Goal: Transaction & Acquisition: Purchase product/service

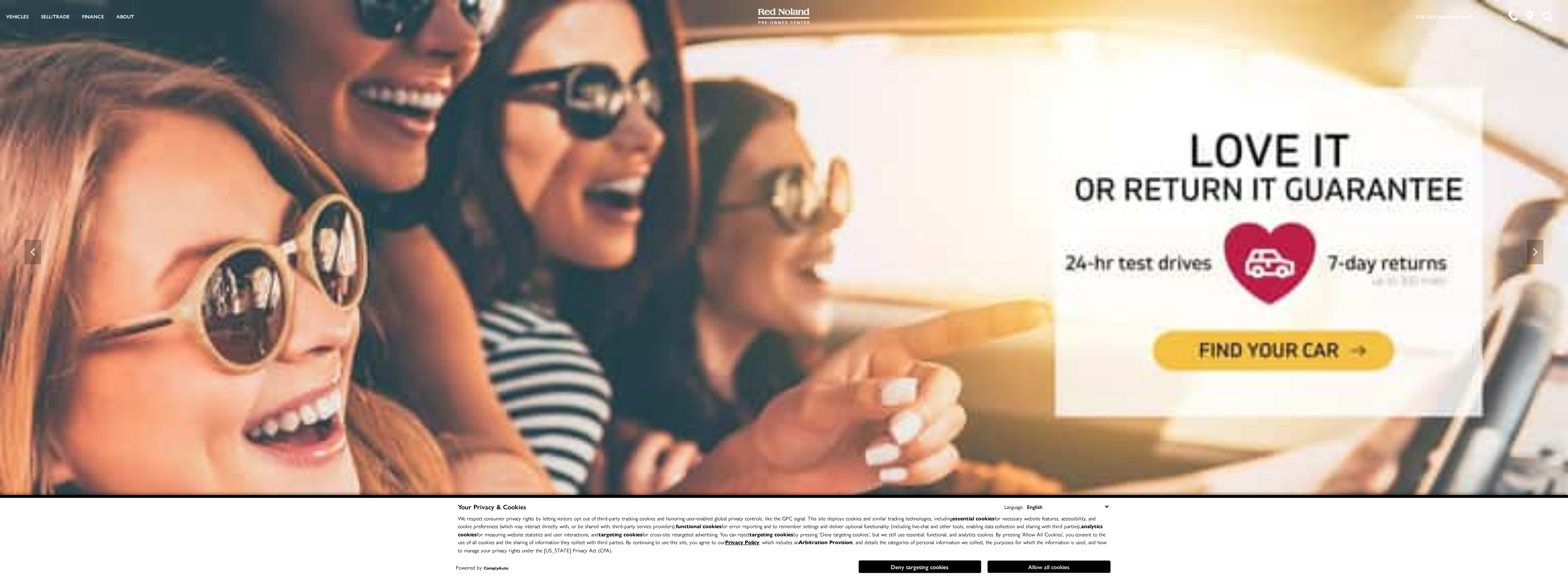
click at [1040, 570] on button "Allow all cookies" at bounding box center [1049, 567] width 123 height 13
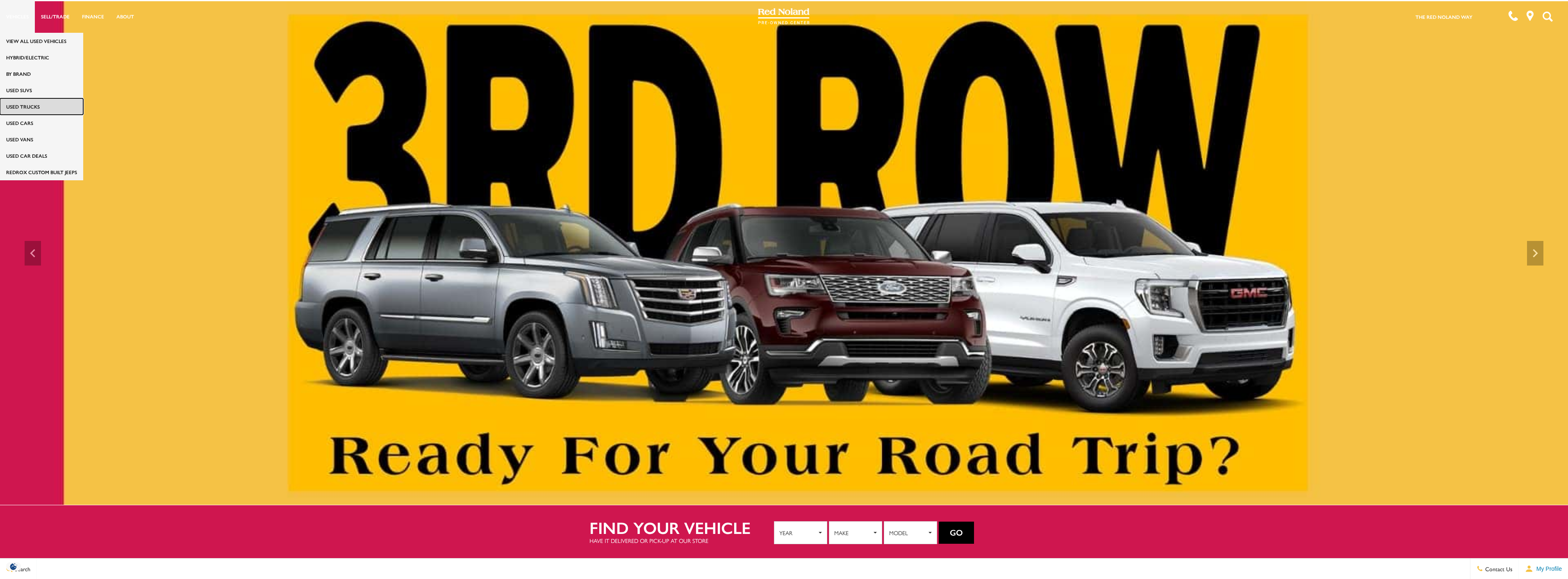
click at [15, 105] on link "Used Trucks" at bounding box center [42, 106] width 83 height 17
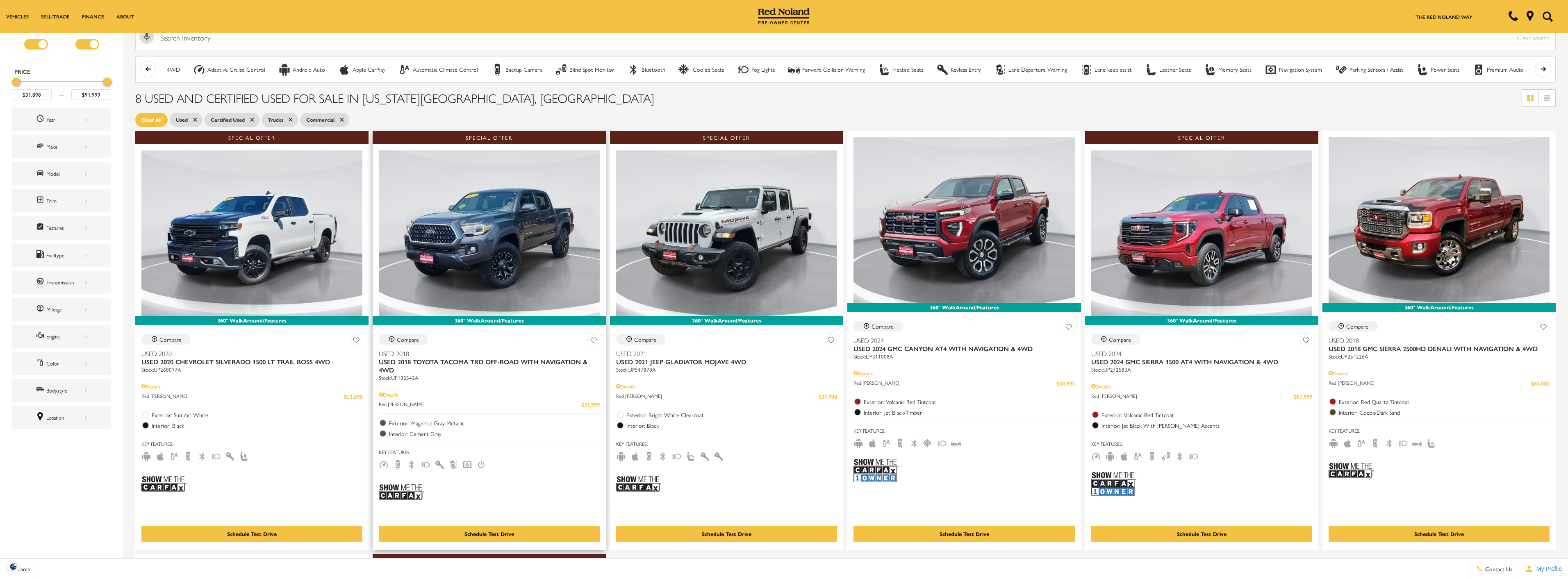
scroll to position [123, 0]
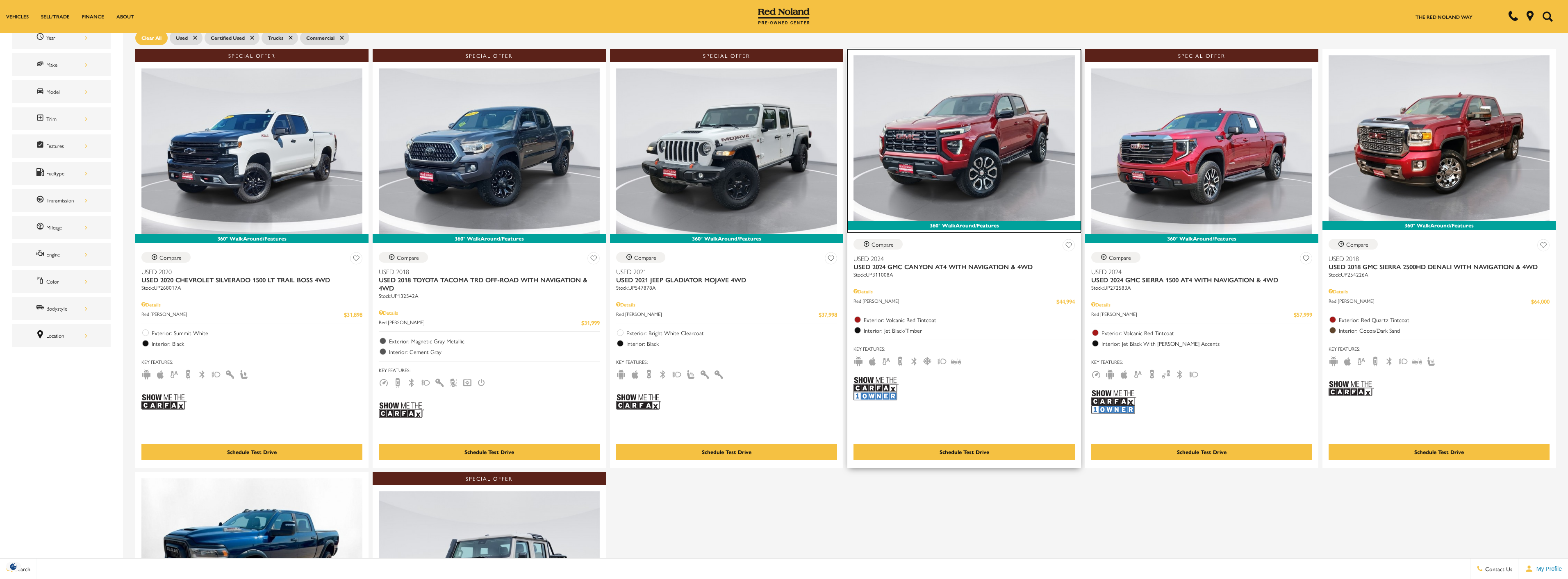
click at [1041, 138] on img at bounding box center [963, 138] width 221 height 166
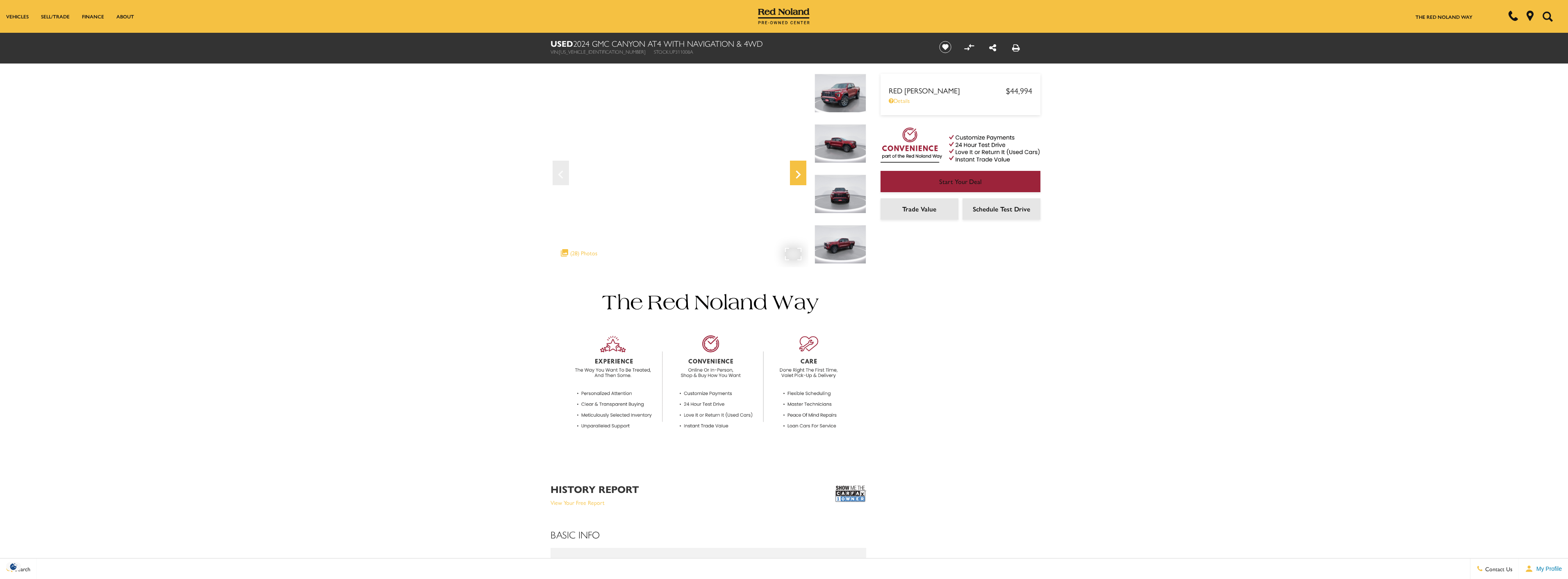
click at [792, 168] on icon "Next" at bounding box center [797, 175] width 17 height 20
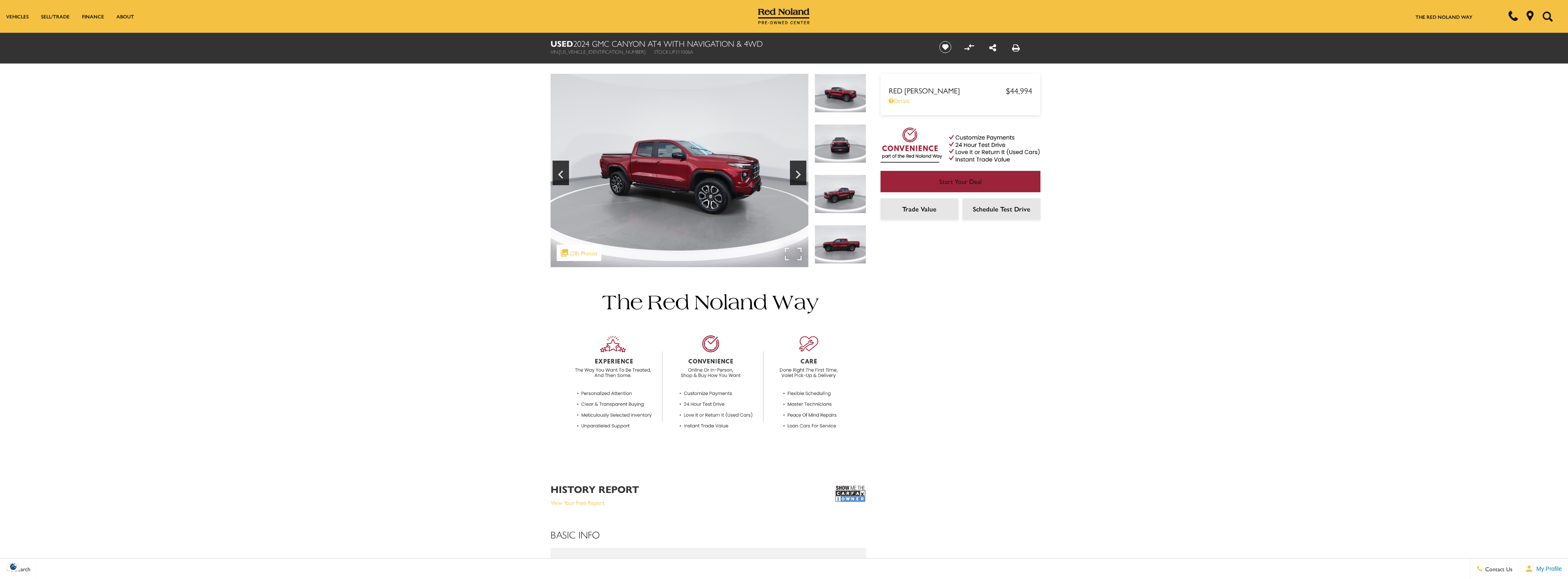
click at [797, 256] on img at bounding box center [679, 171] width 258 height 194
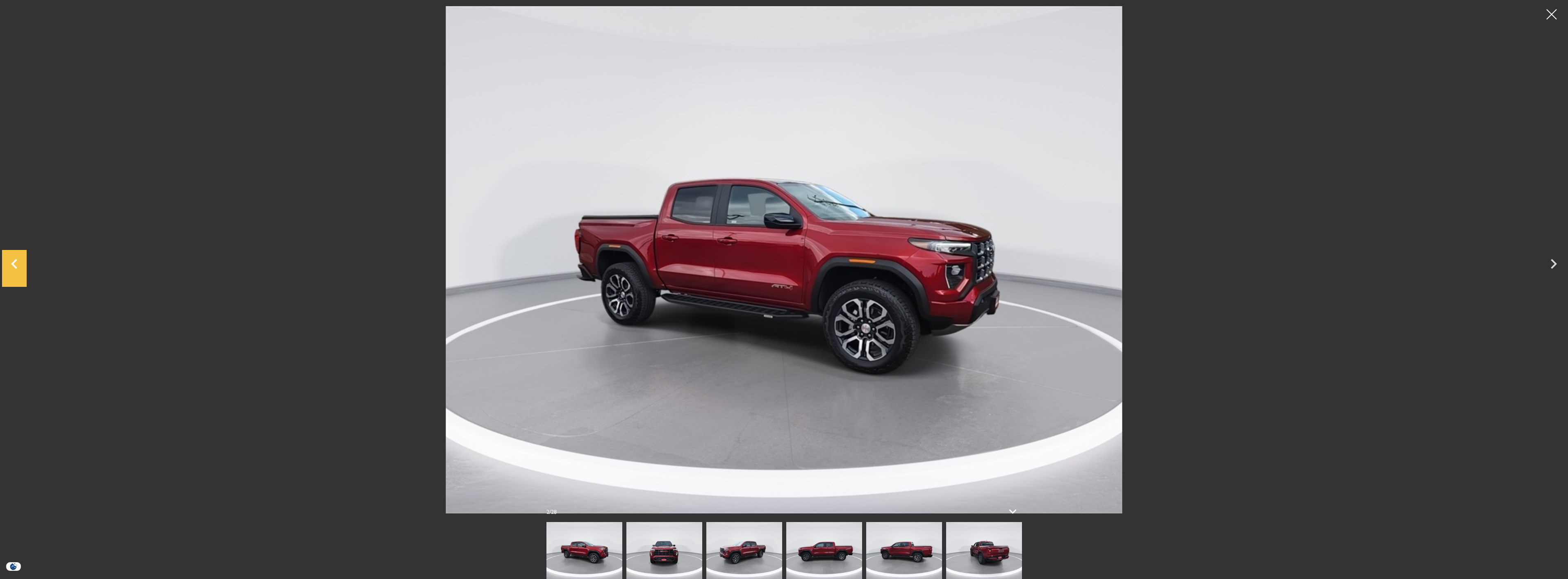
click at [13, 267] on icon "Previous" at bounding box center [14, 264] width 24 height 20
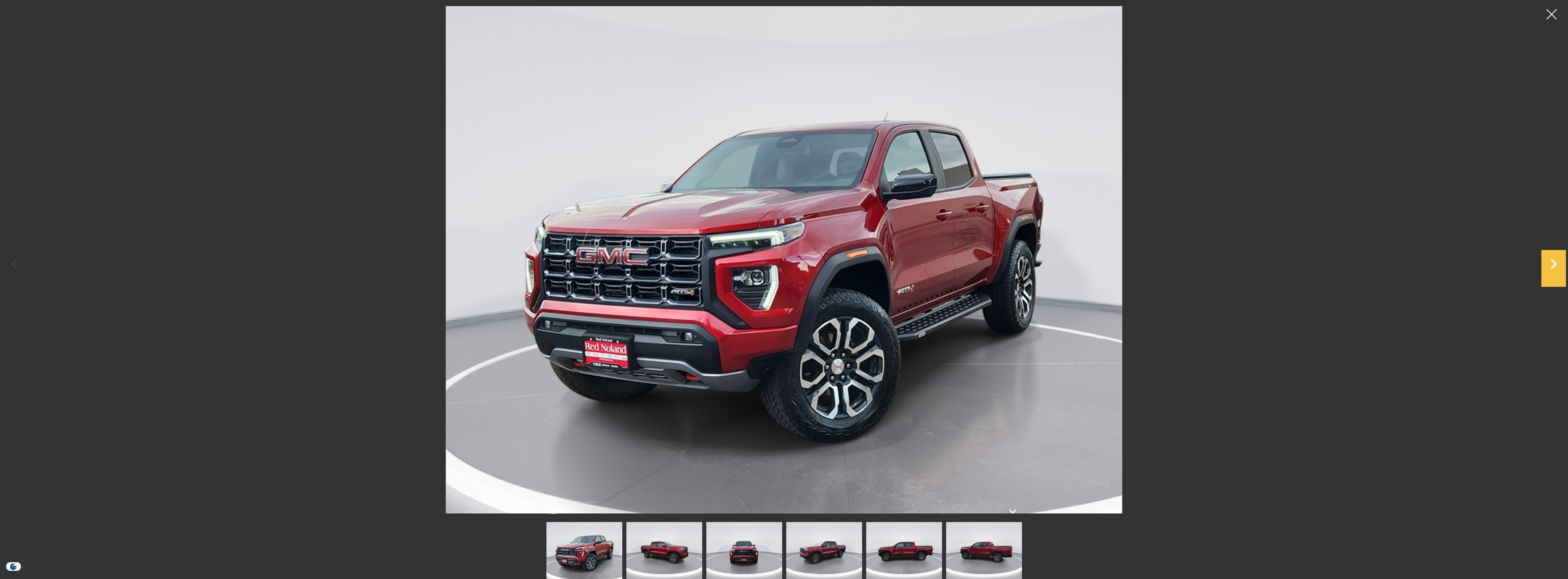
click at [1554, 265] on icon "Next" at bounding box center [1554, 264] width 6 height 10
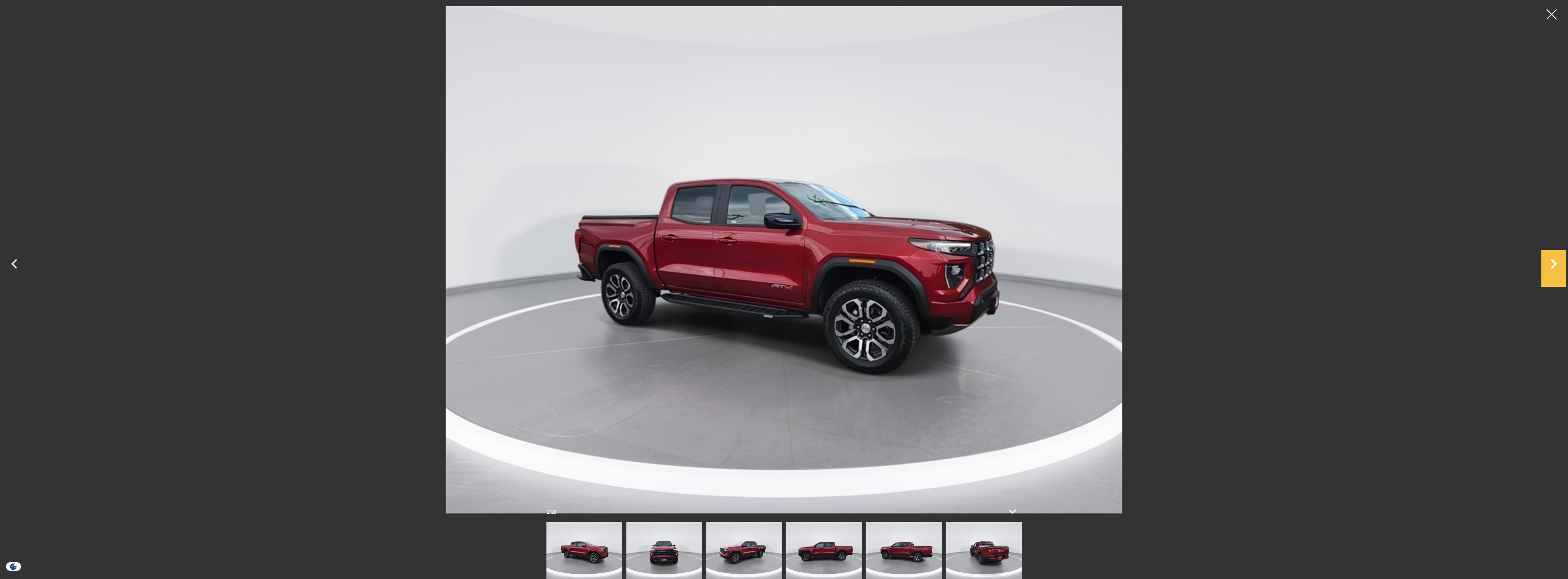
click at [1554, 265] on icon "Next" at bounding box center [1554, 264] width 6 height 10
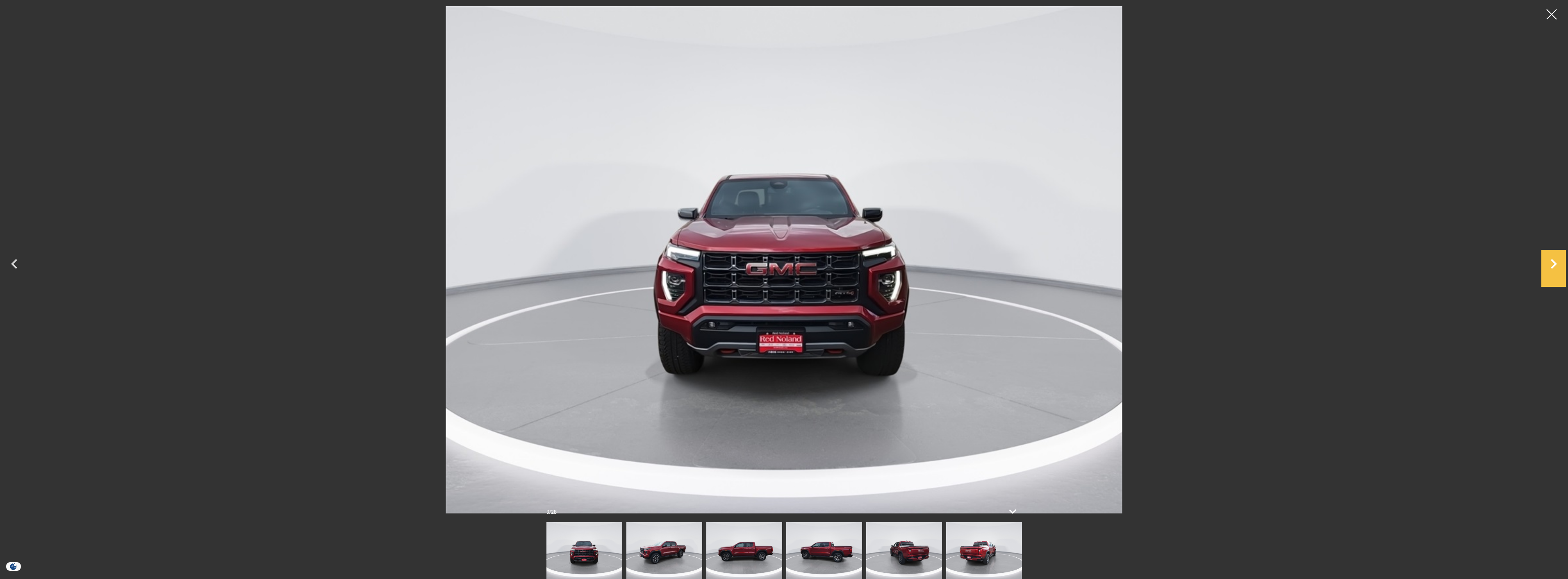
click at [1554, 265] on icon "Next" at bounding box center [1554, 264] width 6 height 10
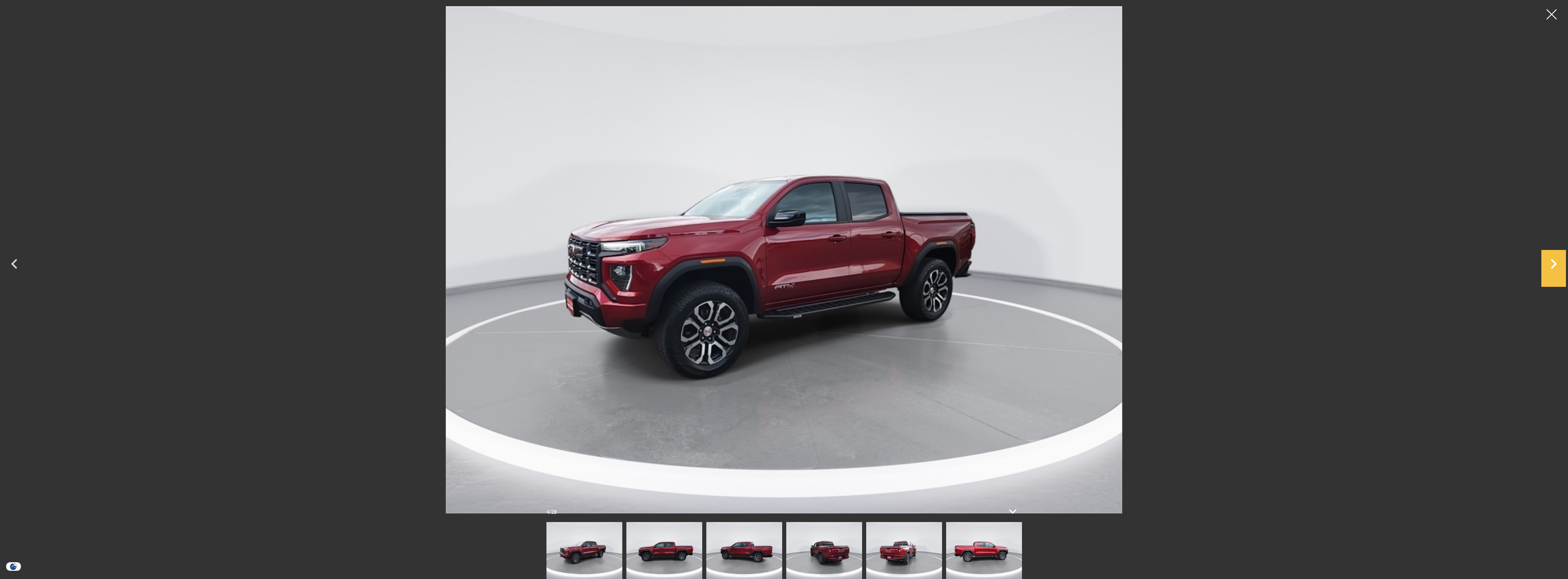
click at [1554, 265] on icon "Next" at bounding box center [1554, 264] width 6 height 10
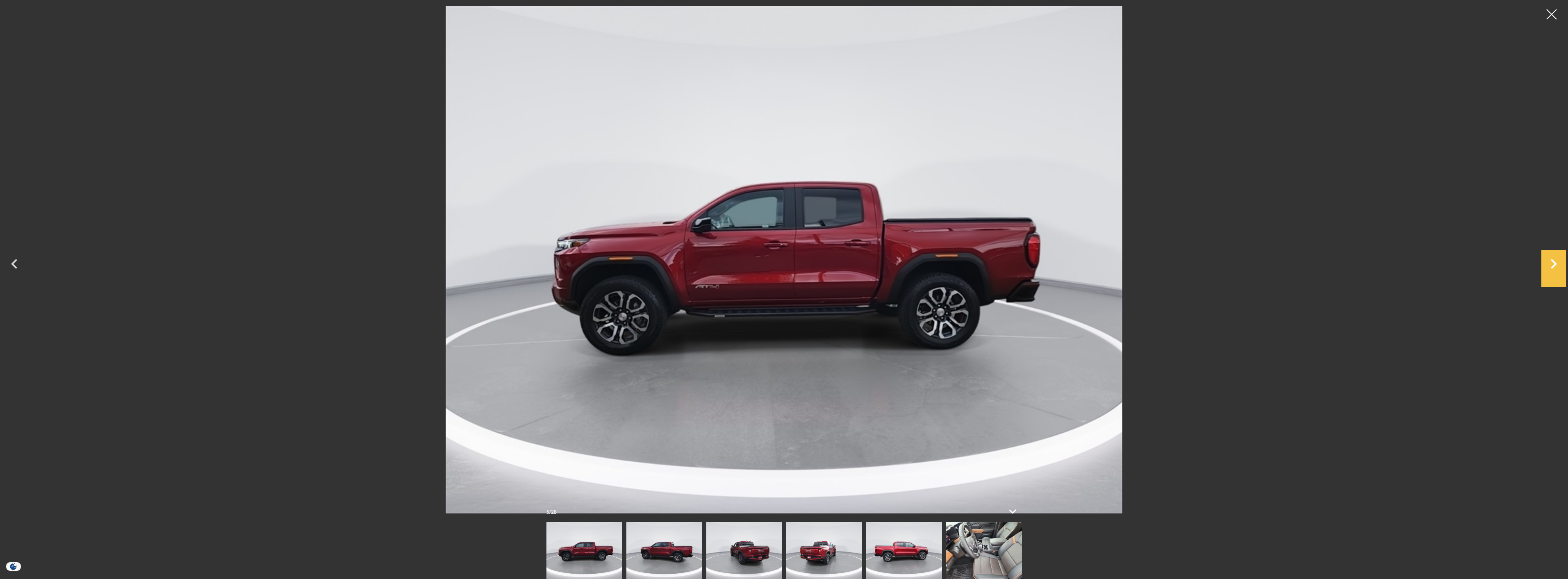
click at [1554, 265] on icon "Next" at bounding box center [1554, 264] width 6 height 10
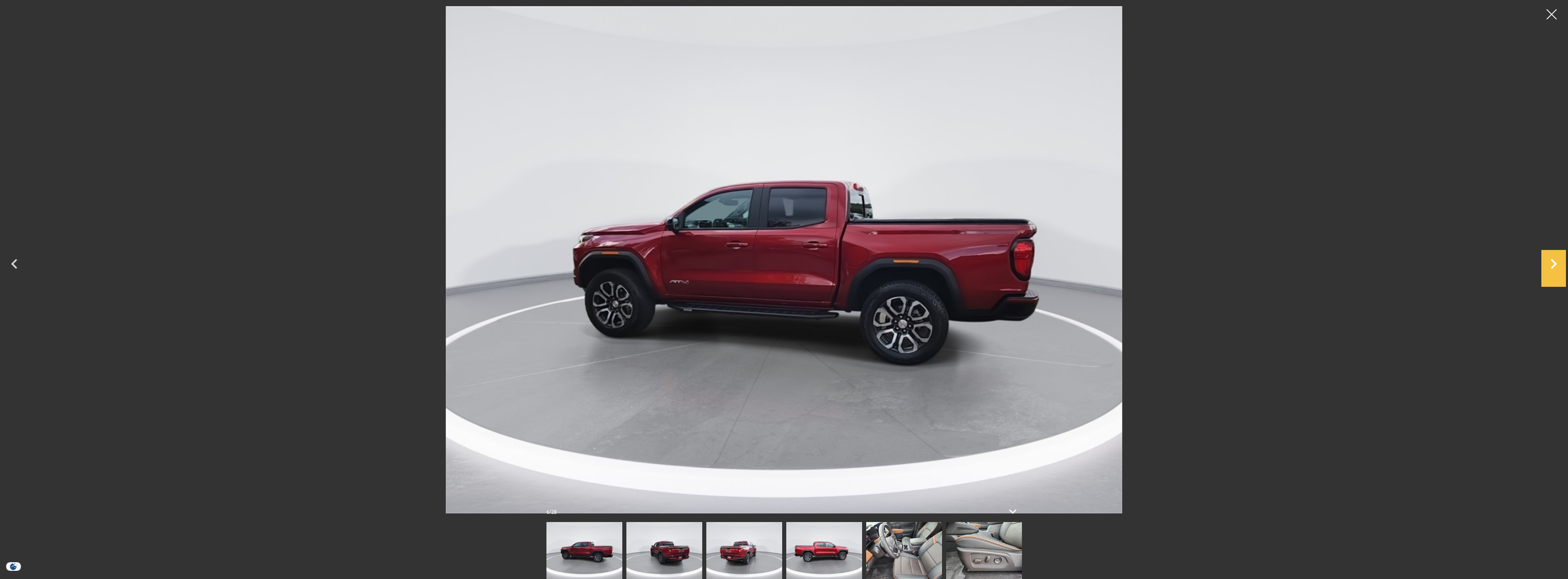
click at [1554, 265] on icon "Next" at bounding box center [1554, 264] width 6 height 10
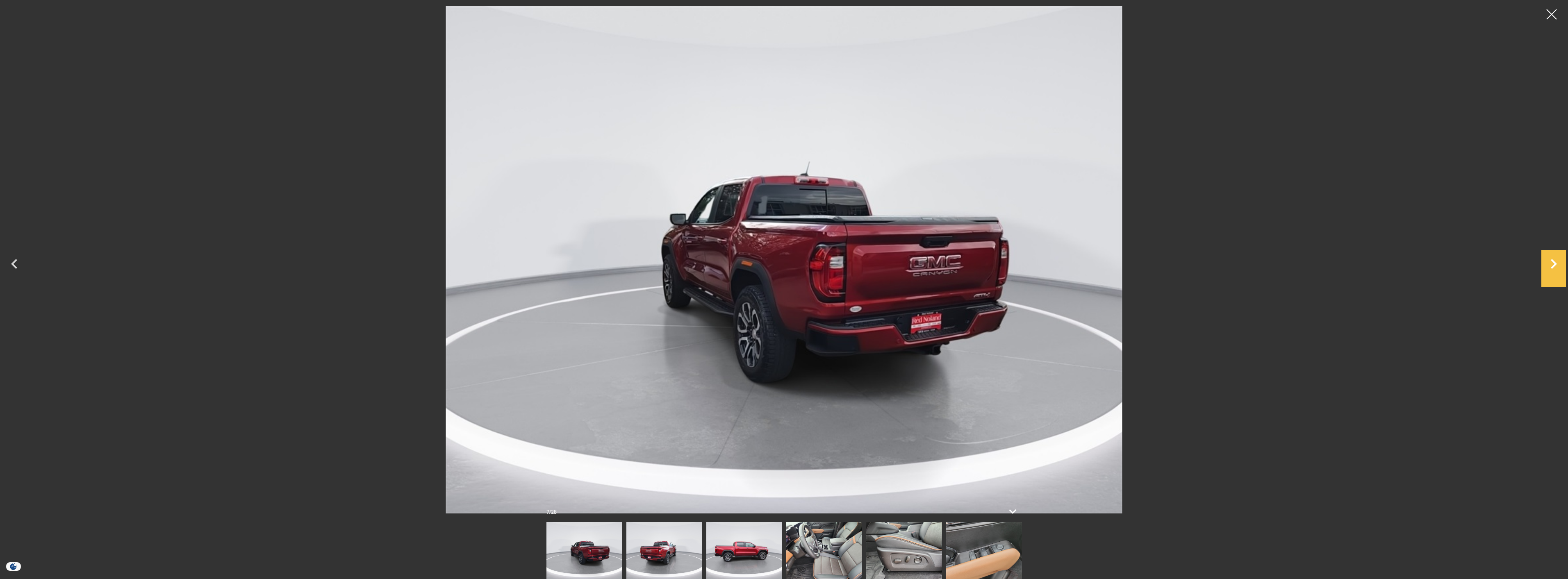
click at [1554, 265] on icon "Next" at bounding box center [1554, 264] width 6 height 10
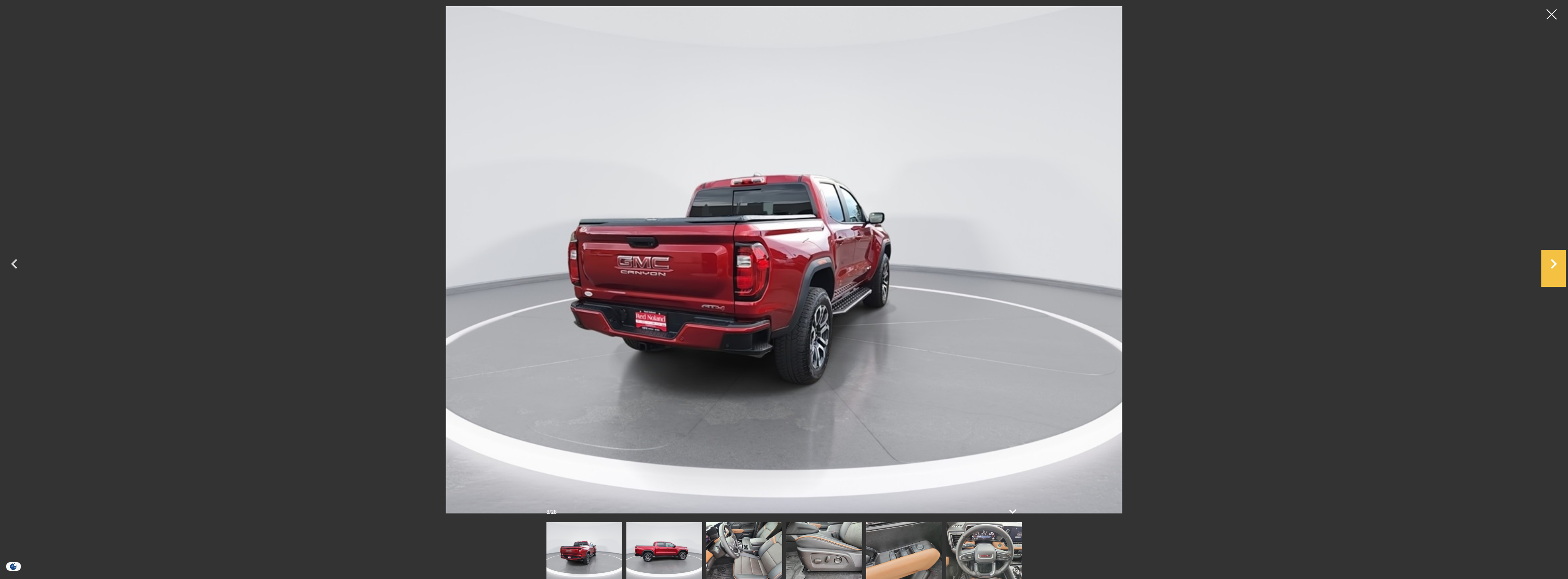
click at [1554, 265] on icon "Next" at bounding box center [1554, 264] width 6 height 10
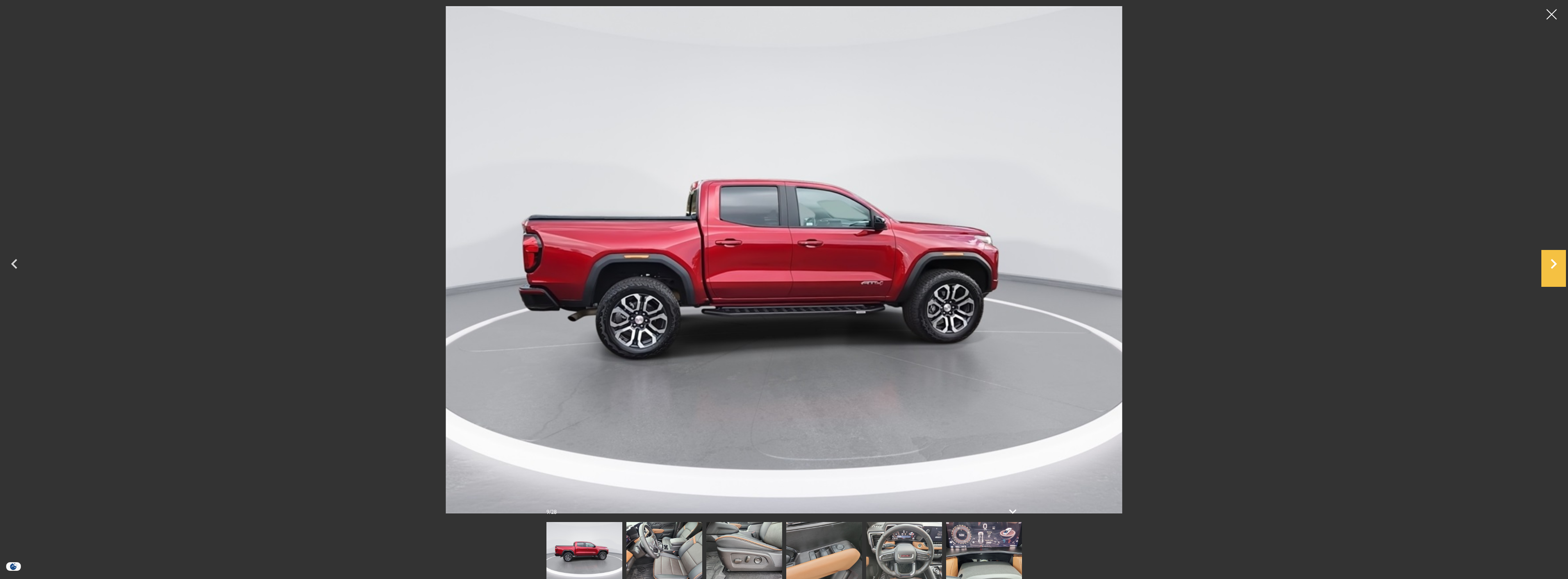
click at [1554, 265] on icon "Next" at bounding box center [1554, 264] width 6 height 10
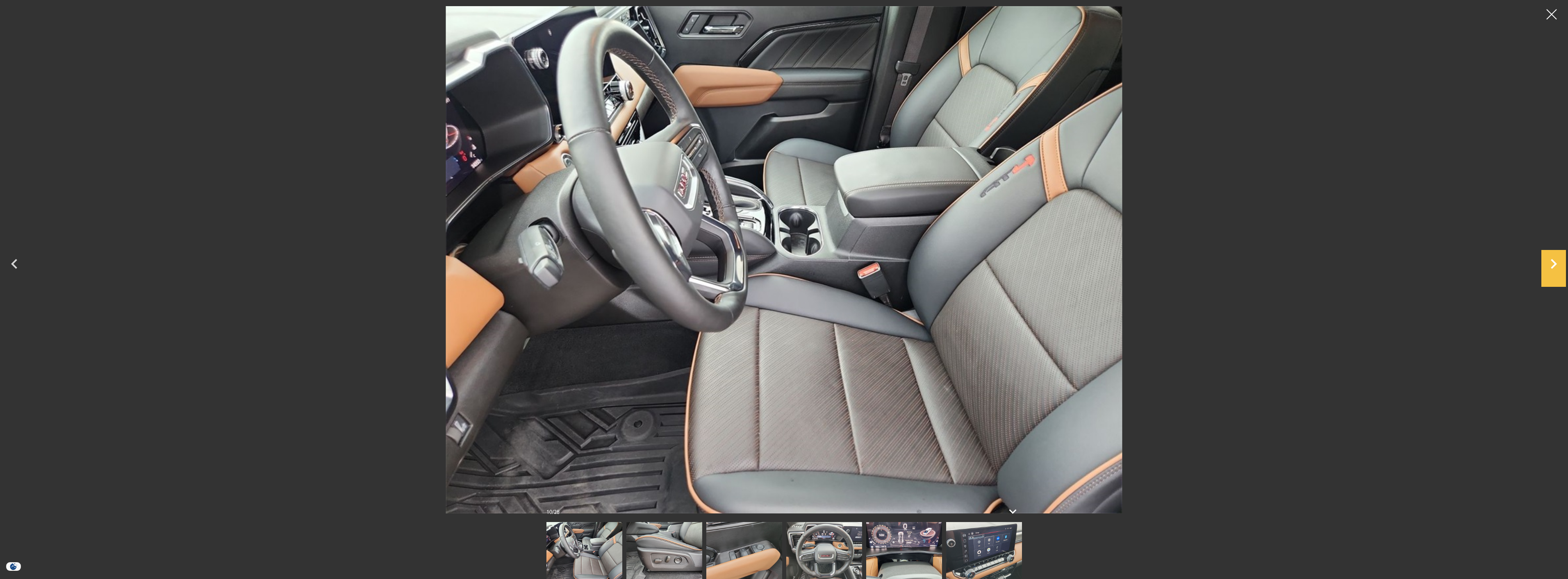
click at [1554, 265] on icon "Next" at bounding box center [1554, 264] width 6 height 10
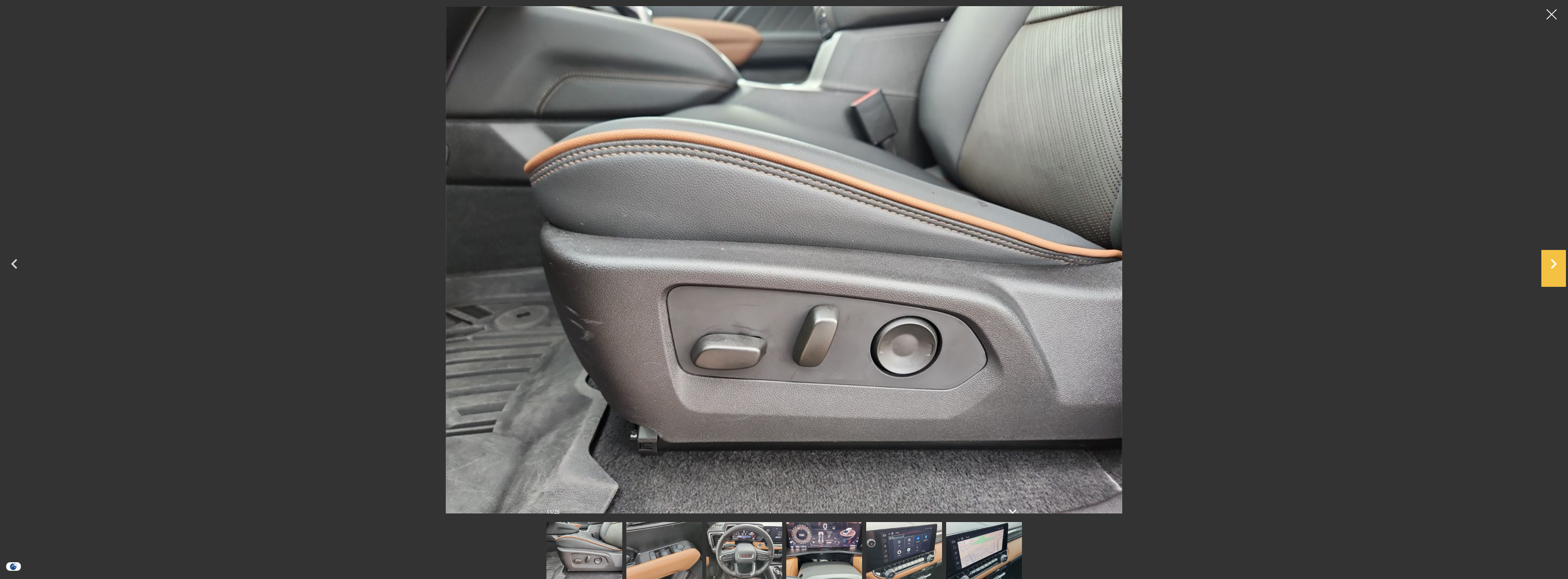
click at [1554, 265] on icon "Next" at bounding box center [1554, 264] width 6 height 10
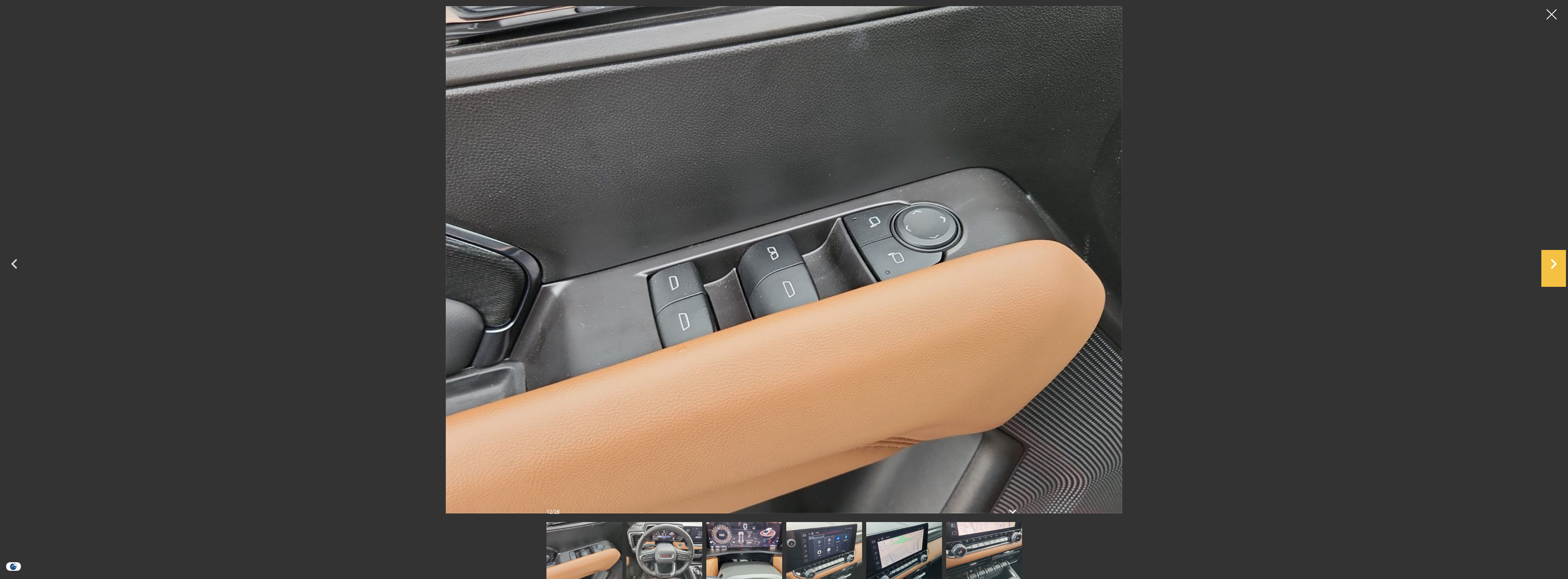
click at [1554, 265] on icon "Next" at bounding box center [1554, 264] width 6 height 10
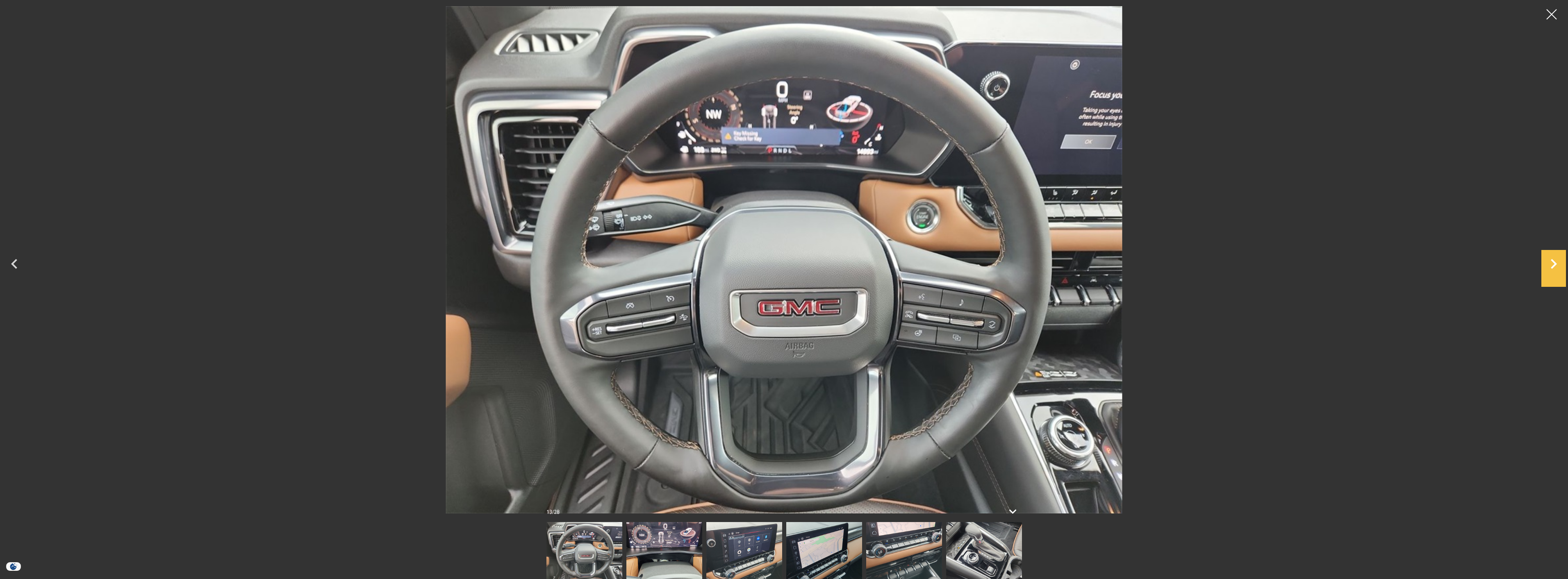
click at [1554, 265] on icon "Next" at bounding box center [1554, 264] width 6 height 10
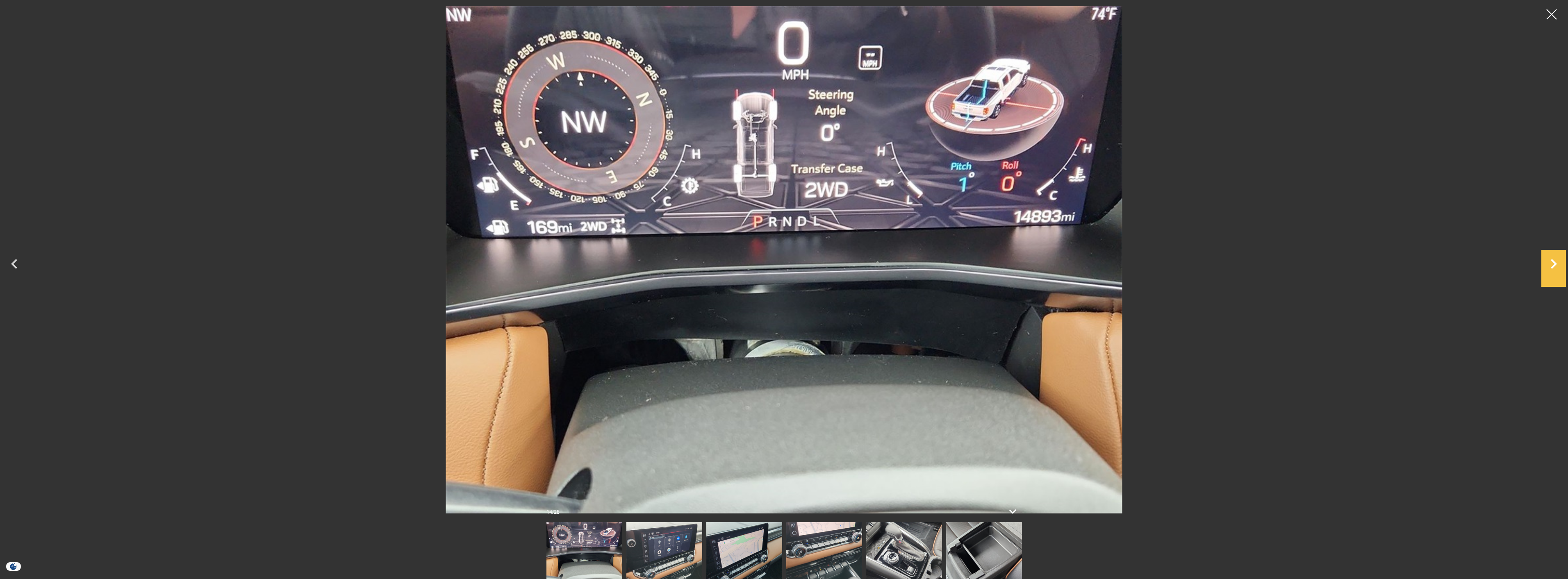
click at [1554, 265] on icon "Next" at bounding box center [1554, 264] width 6 height 10
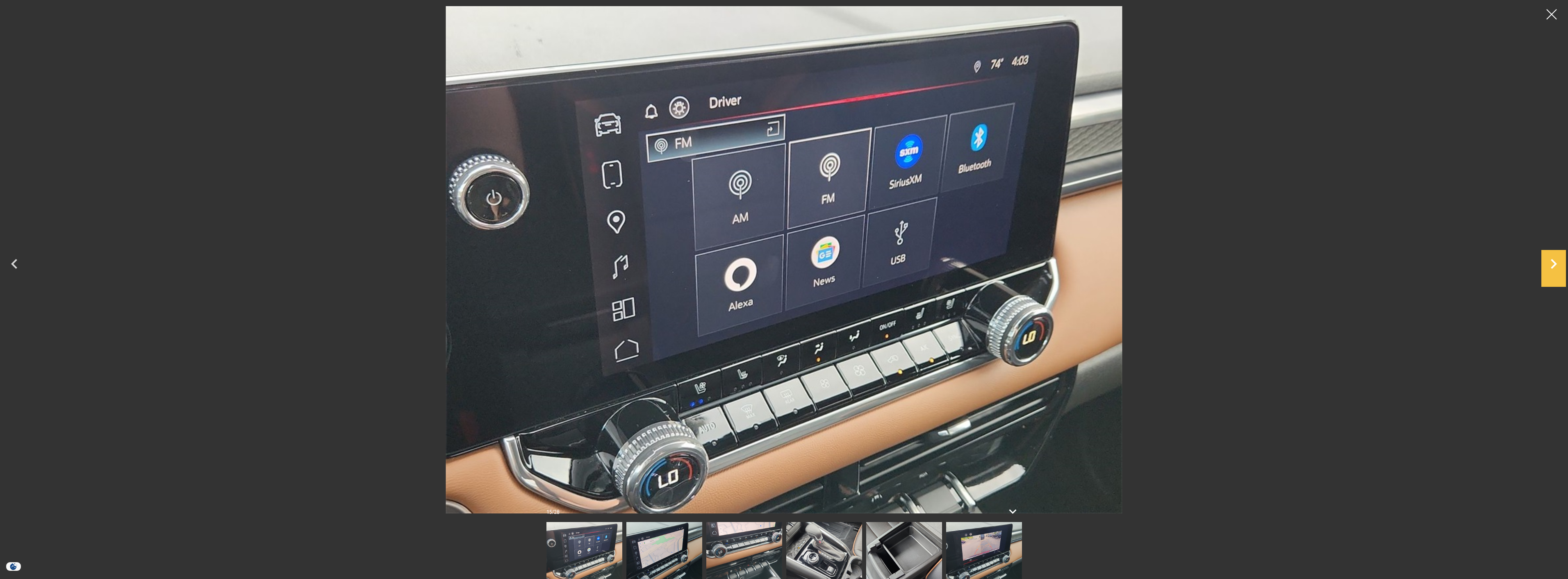
click at [1554, 265] on icon "Next" at bounding box center [1554, 264] width 6 height 10
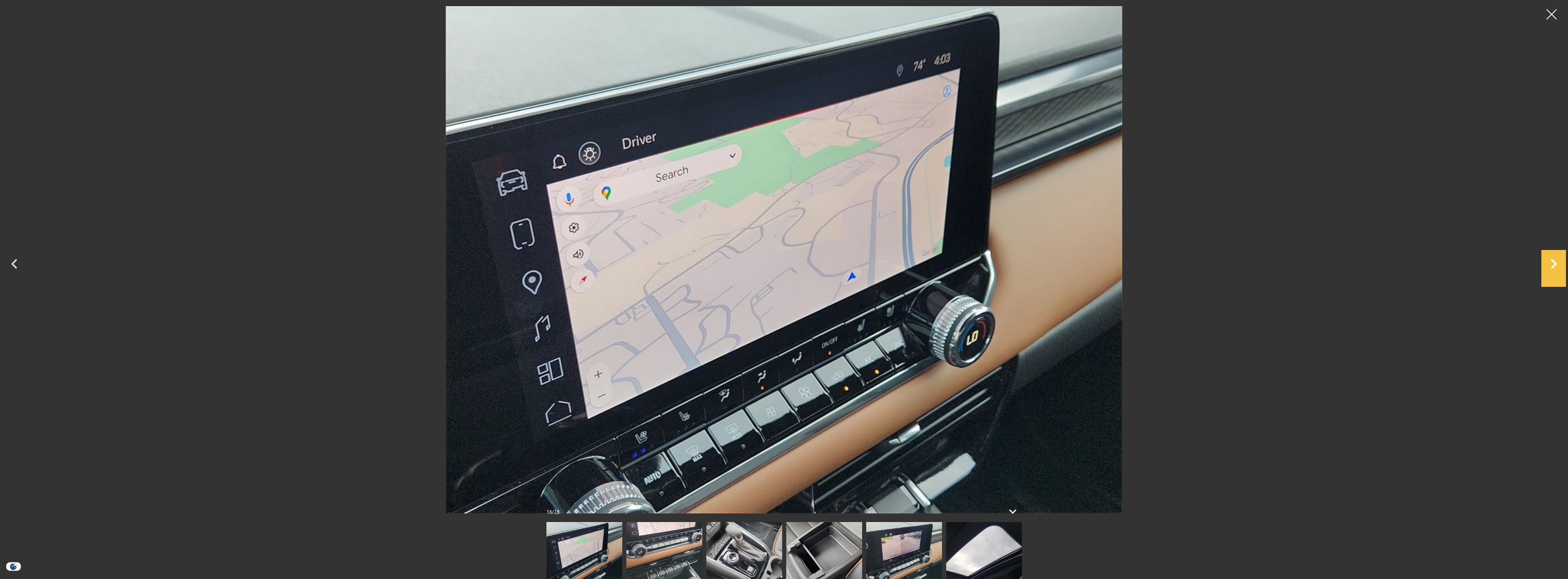
click at [1554, 265] on icon "Next" at bounding box center [1554, 264] width 6 height 10
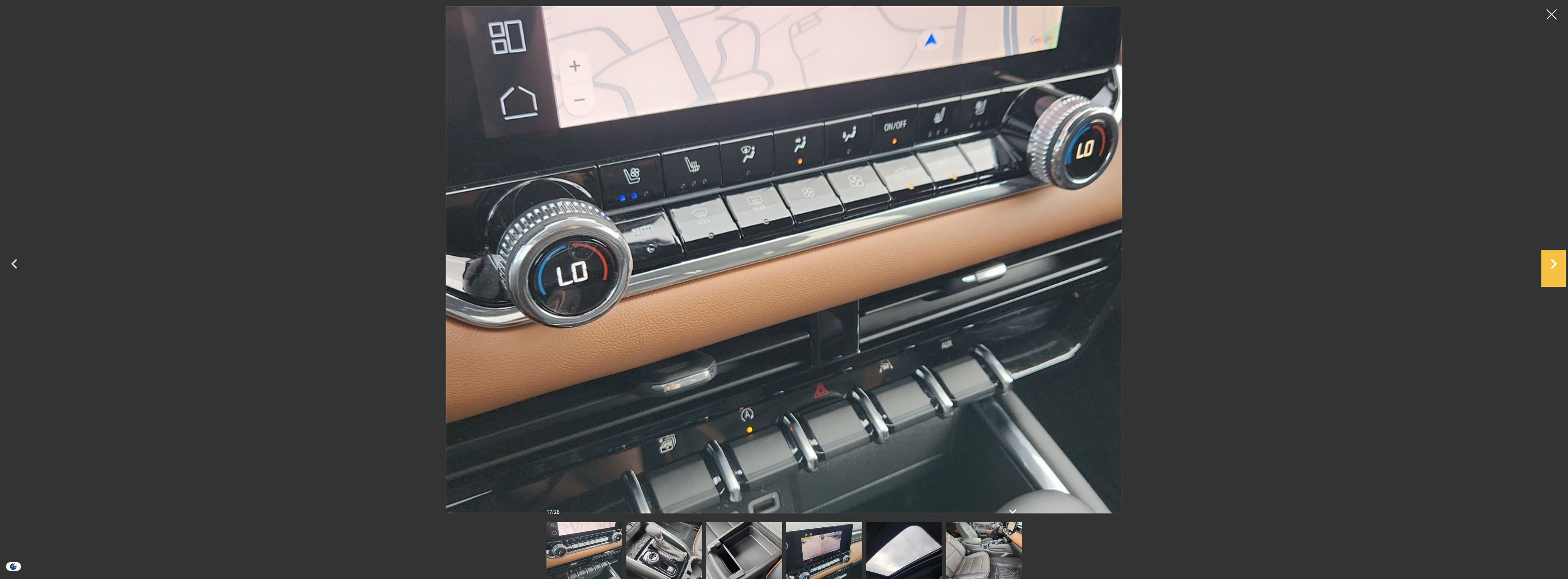
click at [1554, 265] on icon "Next" at bounding box center [1554, 264] width 6 height 10
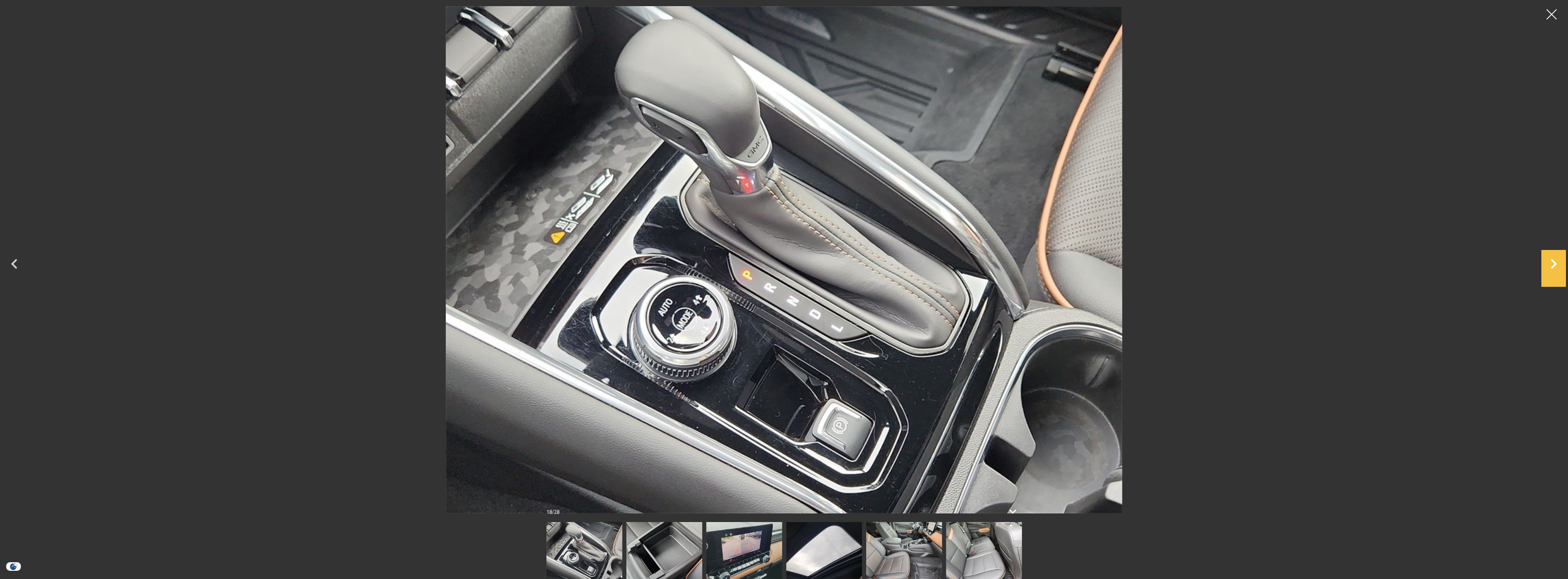
click at [1554, 265] on icon "Next" at bounding box center [1554, 264] width 6 height 10
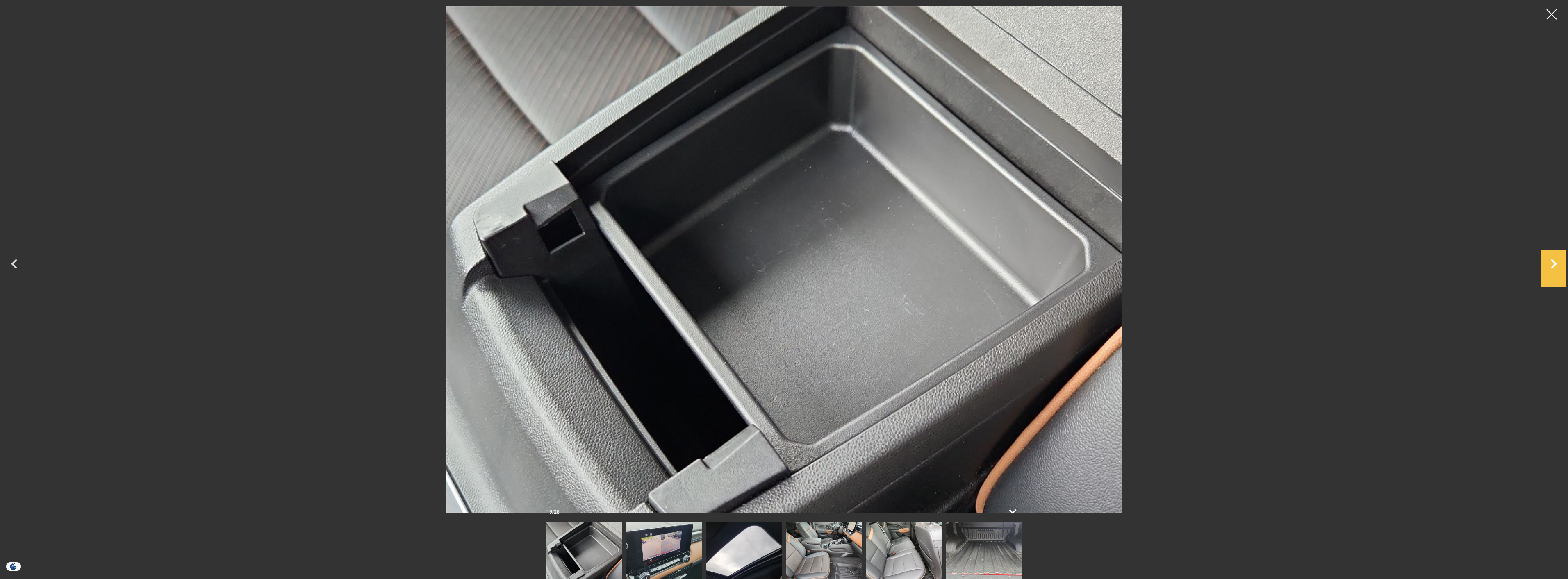
click at [1554, 265] on icon "Next" at bounding box center [1554, 264] width 6 height 10
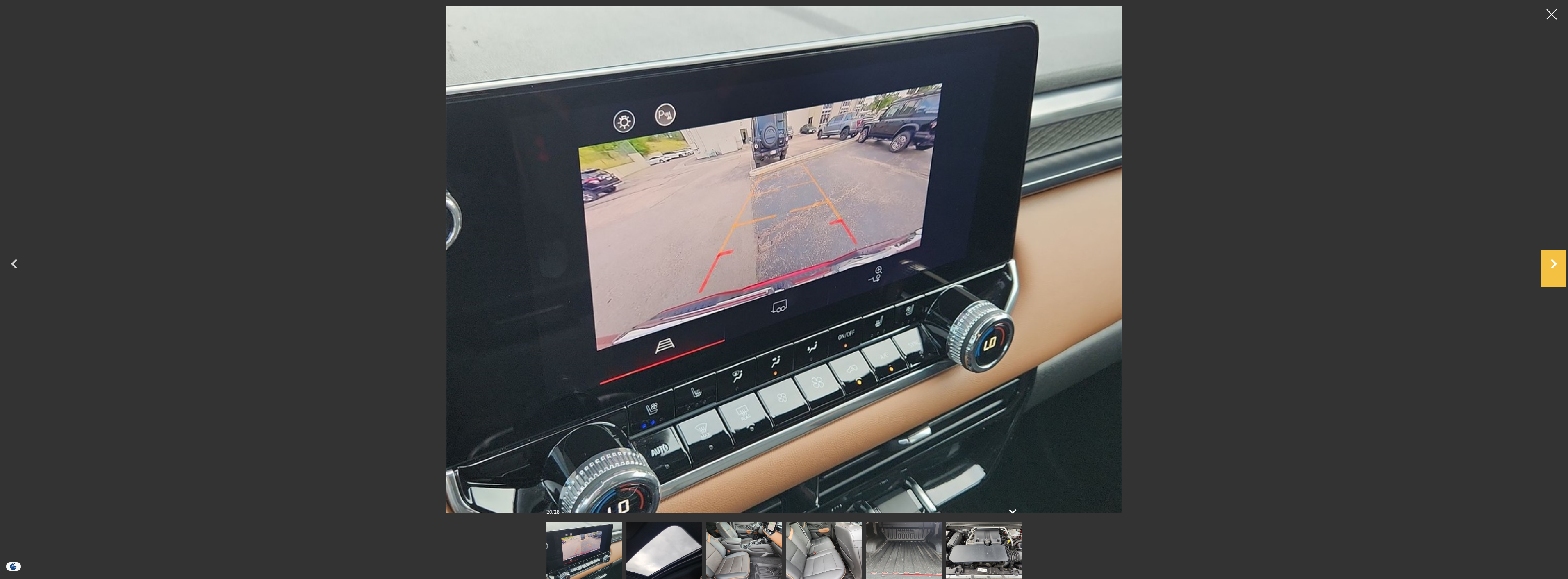
click at [1554, 265] on icon "Next" at bounding box center [1554, 264] width 6 height 10
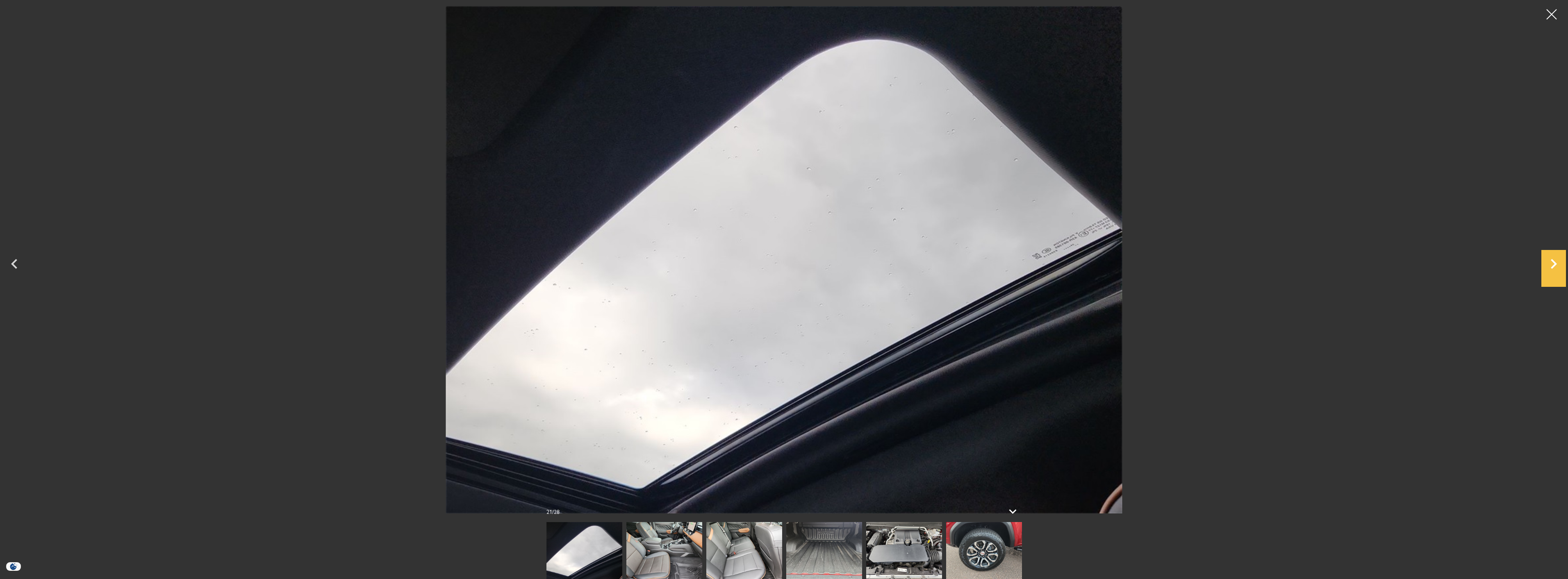
click at [1554, 265] on icon "Next" at bounding box center [1554, 264] width 6 height 10
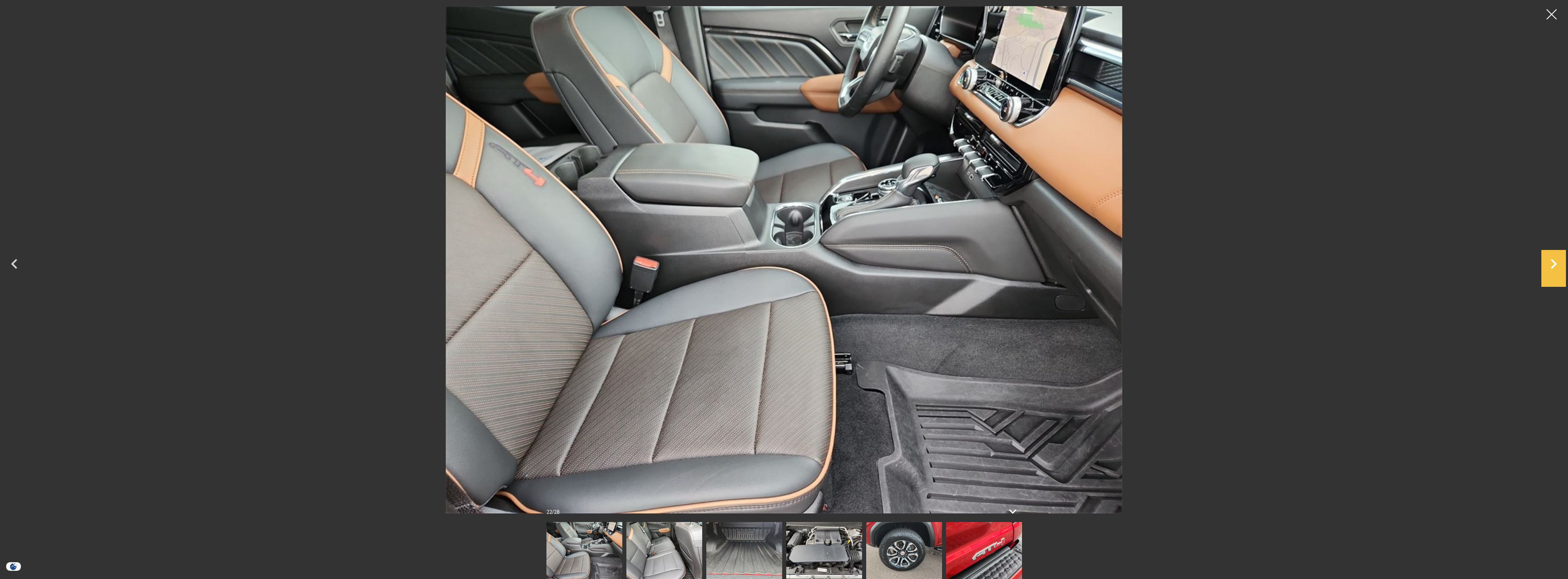
click at [1554, 265] on icon "Next" at bounding box center [1554, 264] width 6 height 10
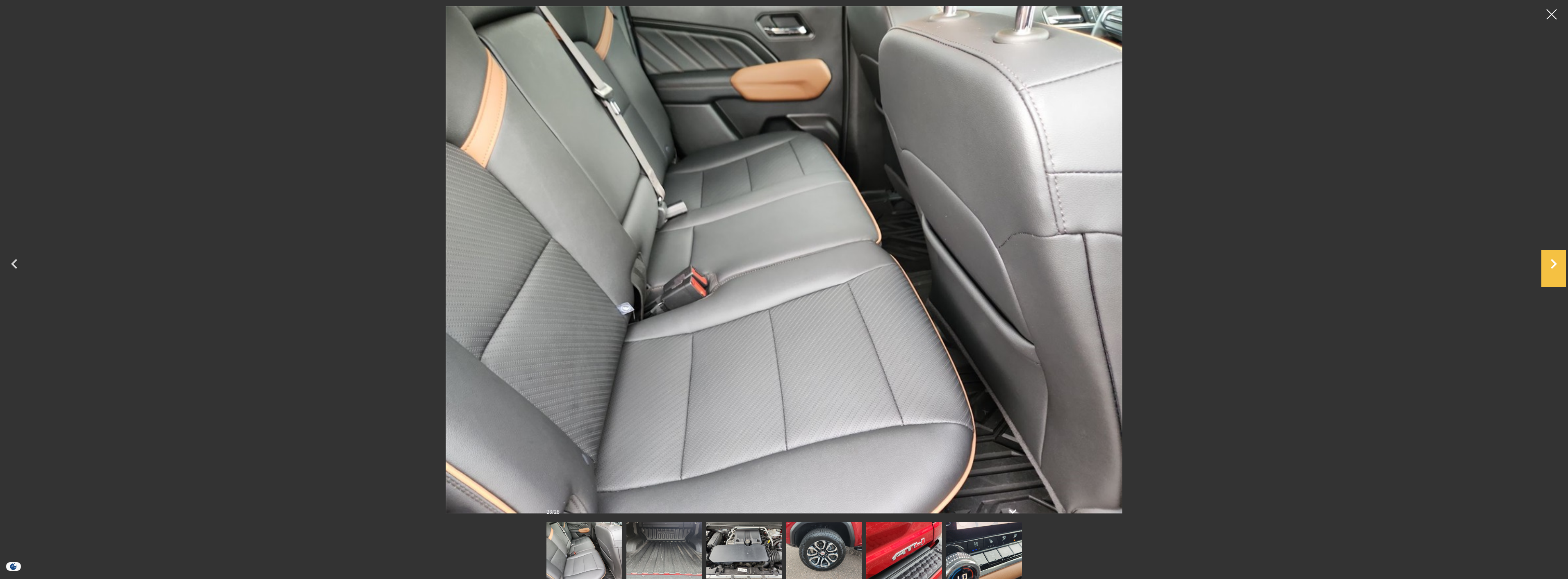
click at [1554, 265] on icon "Next" at bounding box center [1554, 264] width 6 height 10
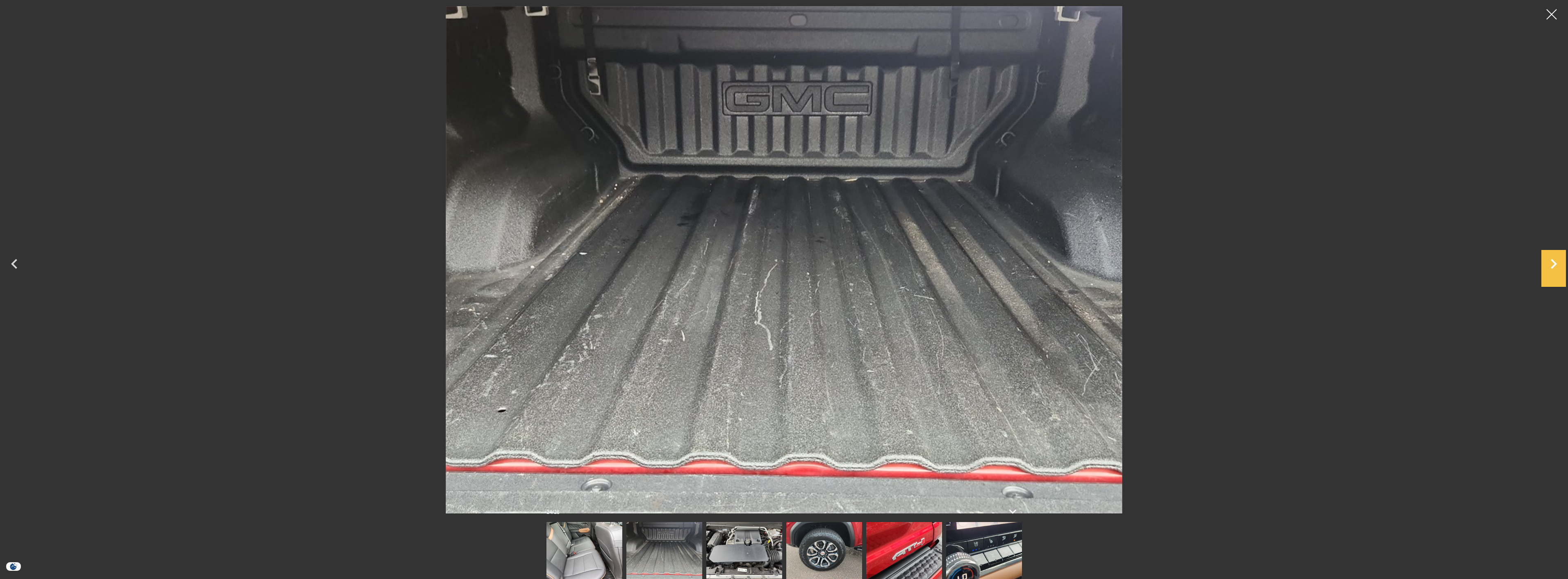
click at [1554, 265] on icon "Next" at bounding box center [1554, 264] width 6 height 10
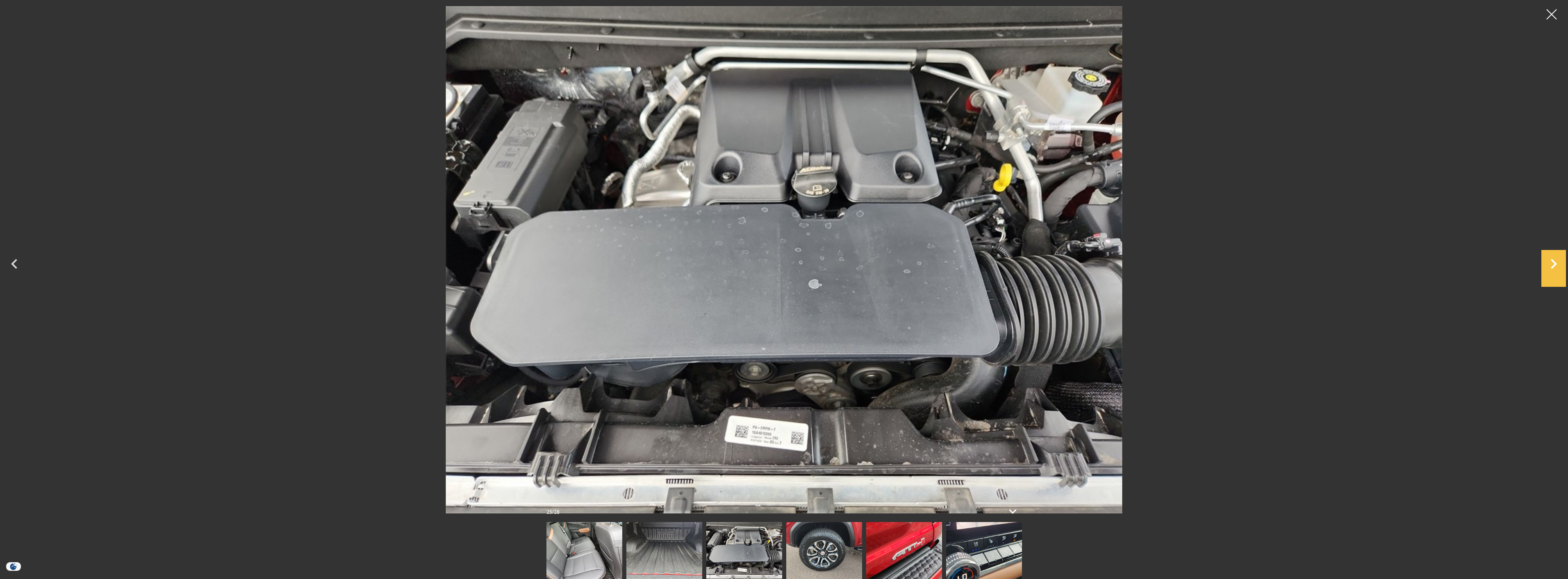
click at [1554, 265] on icon "Next" at bounding box center [1554, 264] width 6 height 10
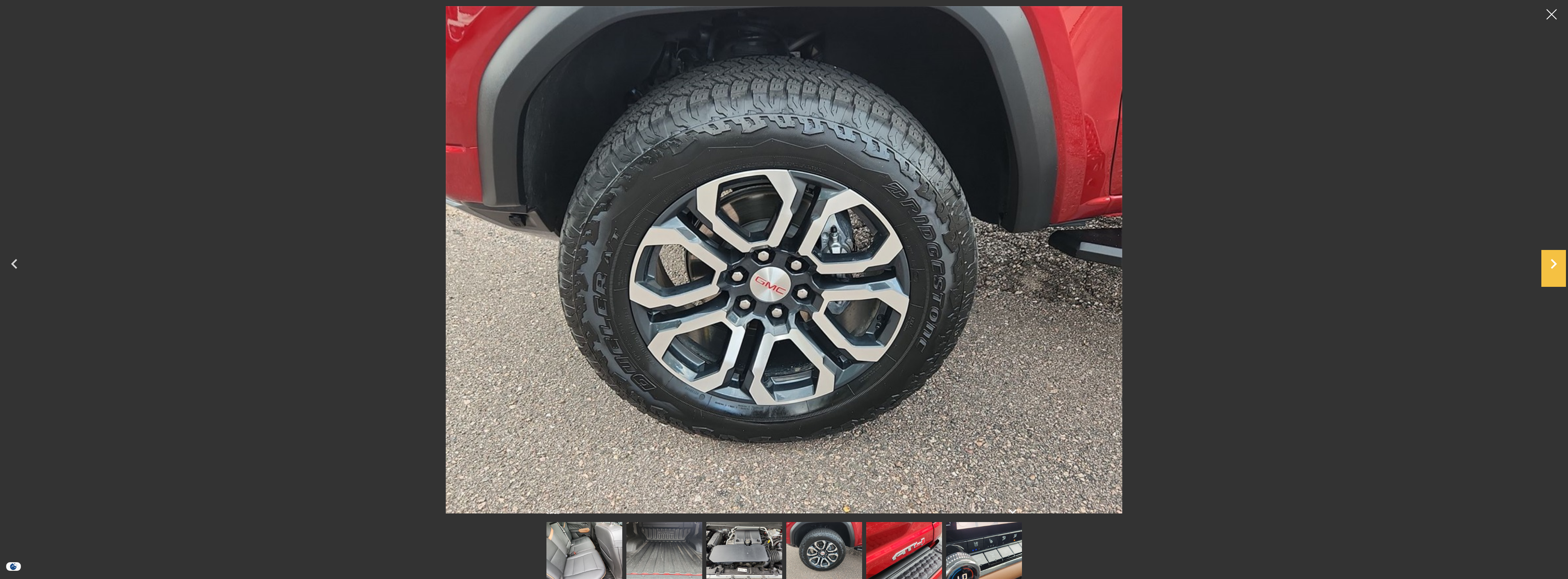
click at [1554, 265] on icon "Next" at bounding box center [1554, 264] width 6 height 10
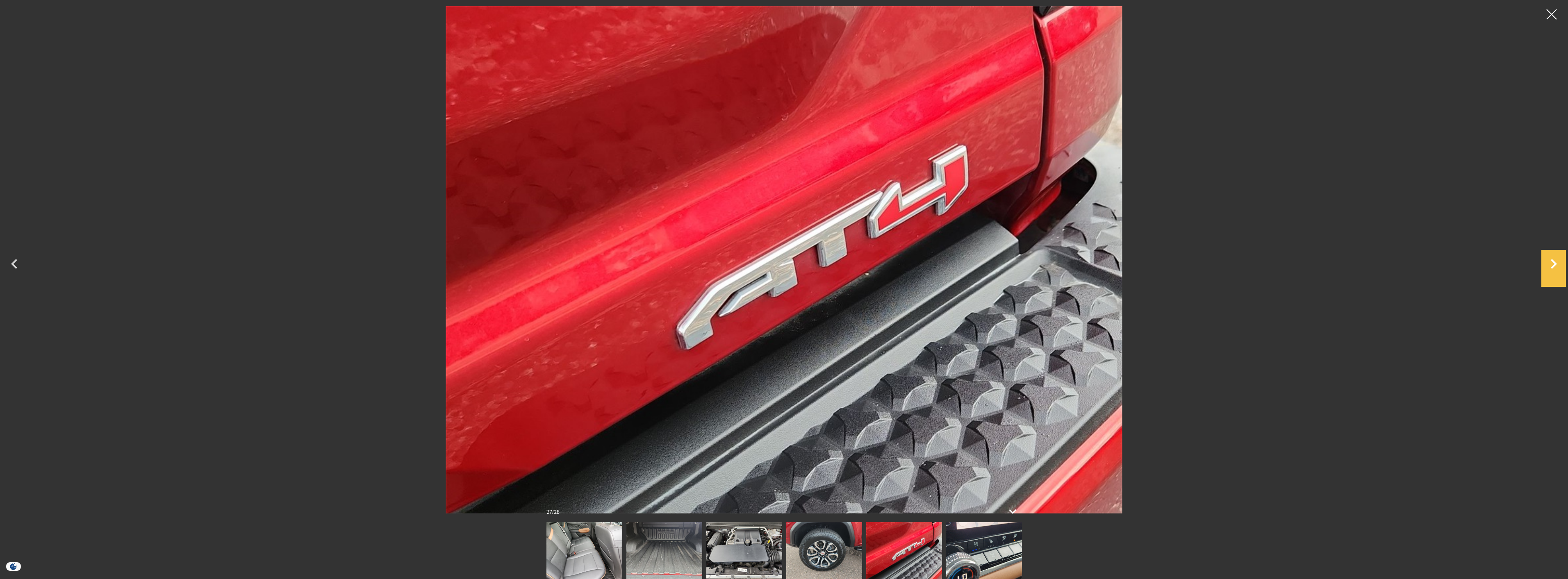
click at [1554, 265] on icon "Next" at bounding box center [1554, 264] width 6 height 10
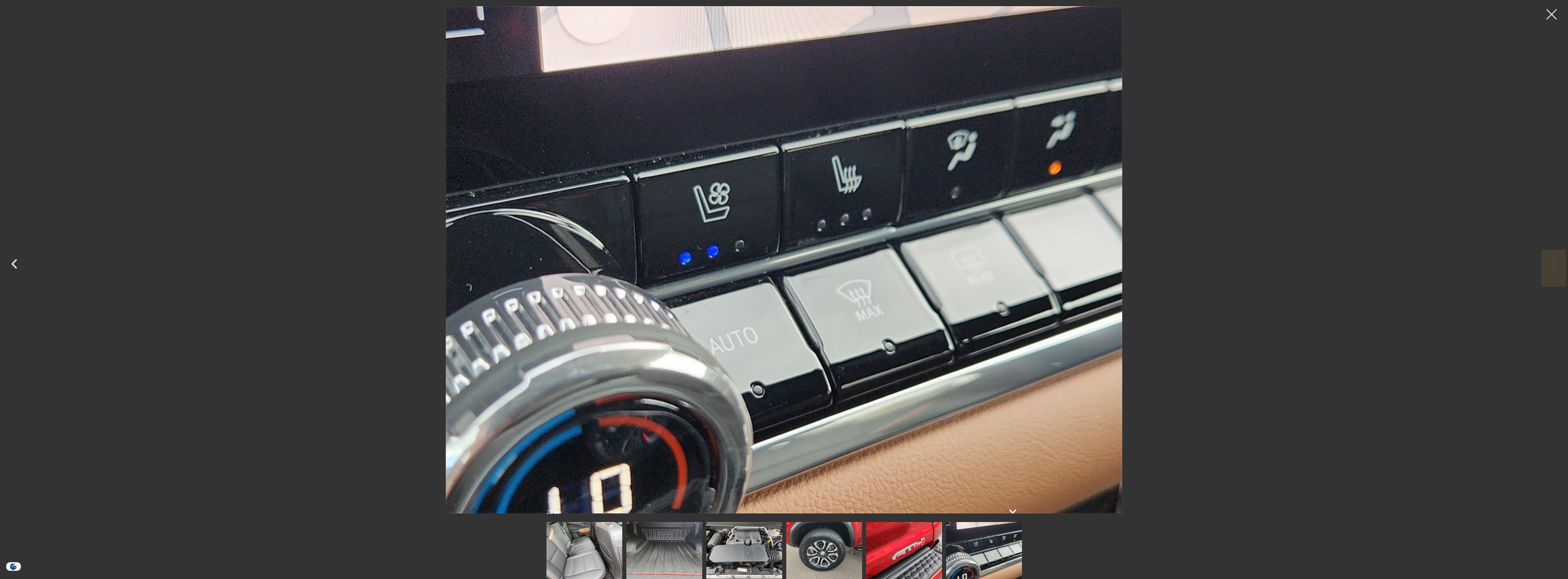
click at [1554, 265] on div at bounding box center [784, 260] width 1568 height 507
click at [1555, 264] on div at bounding box center [784, 260] width 1568 height 507
click at [790, 552] on img at bounding box center [824, 551] width 75 height 57
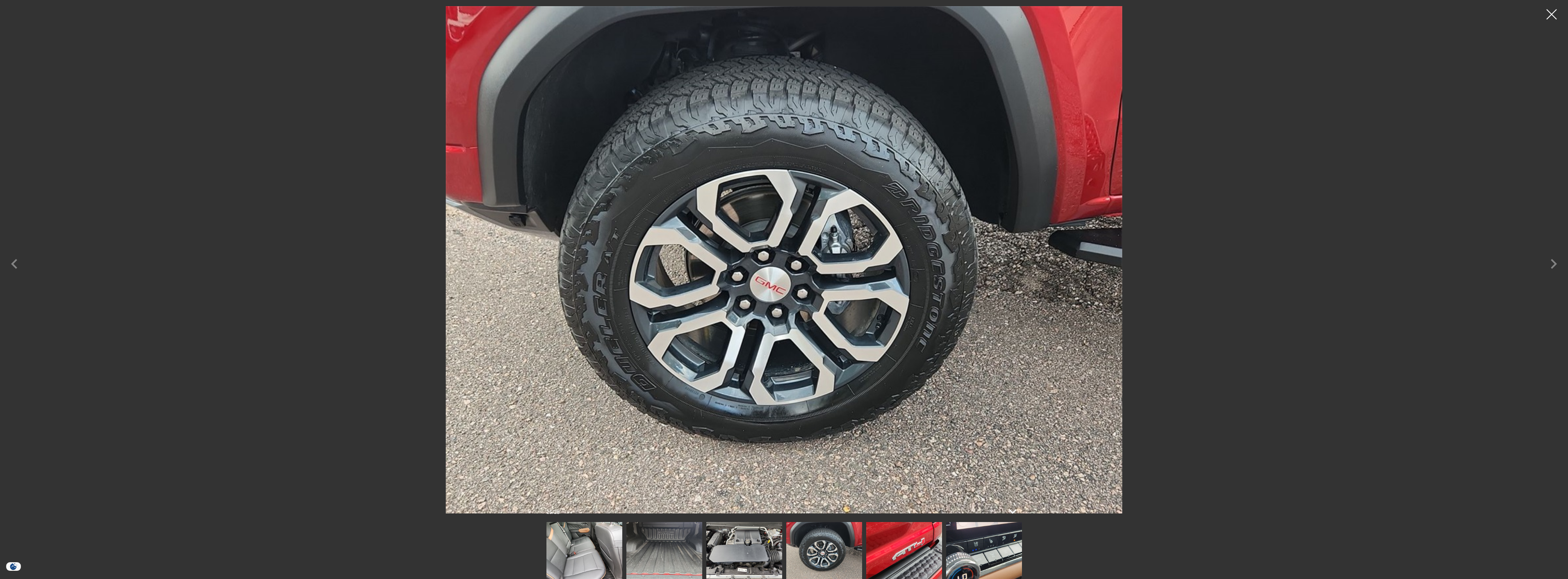
click at [924, 558] on img at bounding box center [904, 551] width 75 height 57
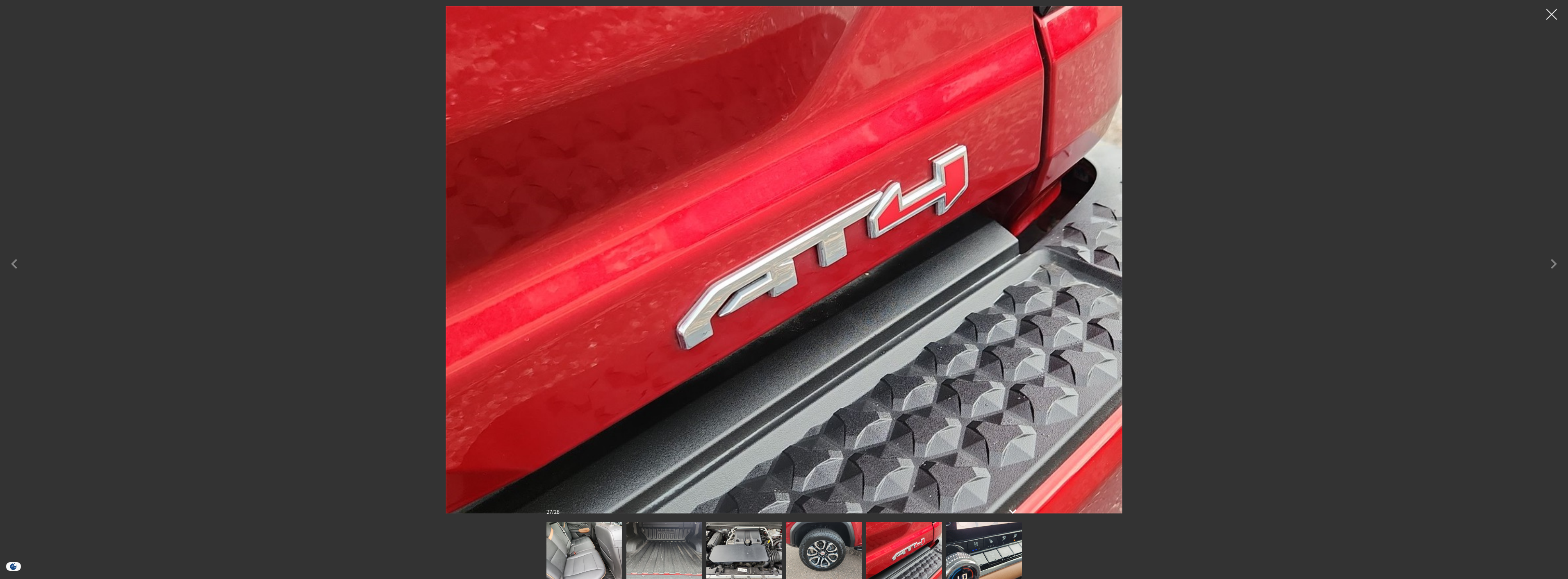
click at [1552, 13] on div at bounding box center [1551, 15] width 22 height 22
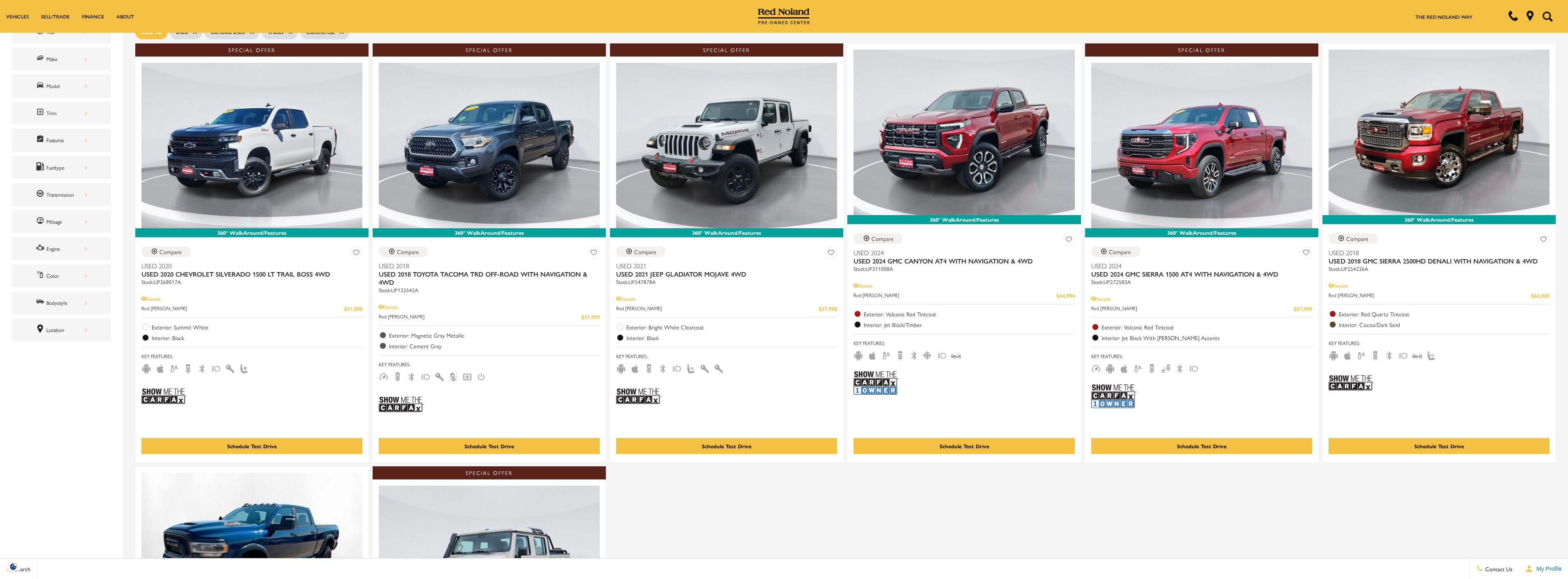
scroll to position [123, 0]
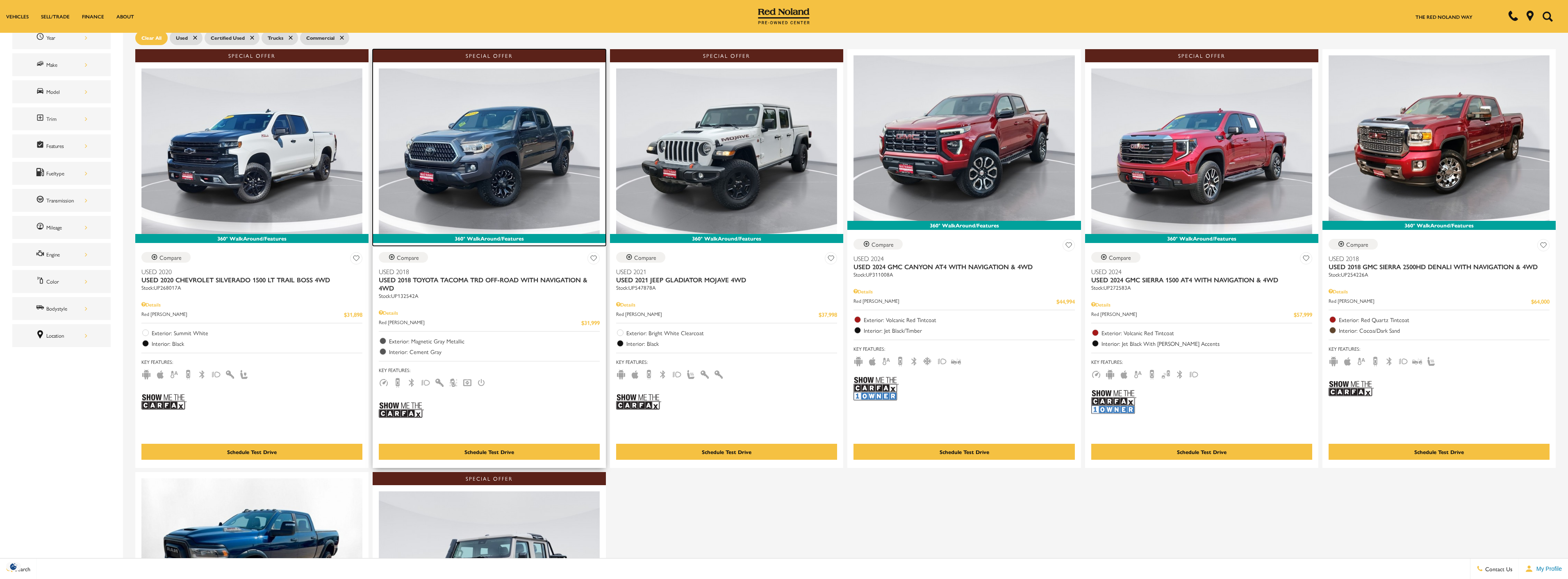
click at [501, 175] on img at bounding box center [489, 151] width 221 height 166
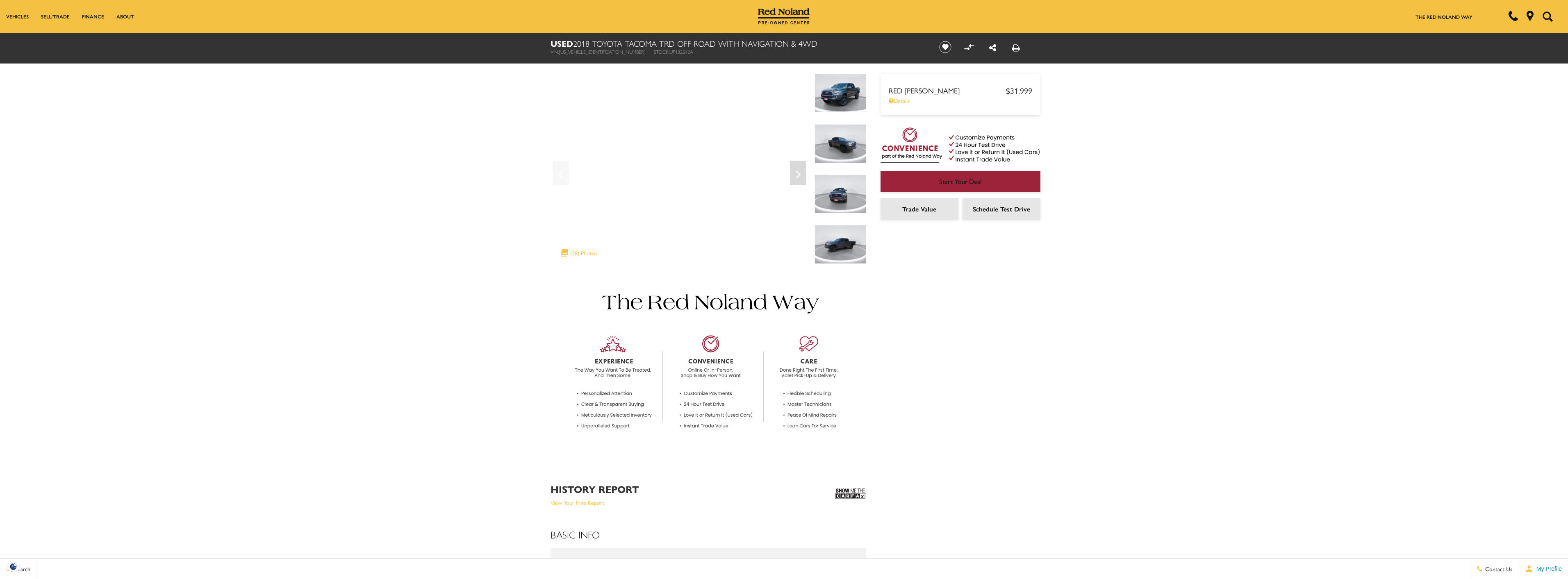
click at [837, 90] on img at bounding box center [841, 94] width 52 height 39
